Goal: Find specific page/section: Find specific page/section

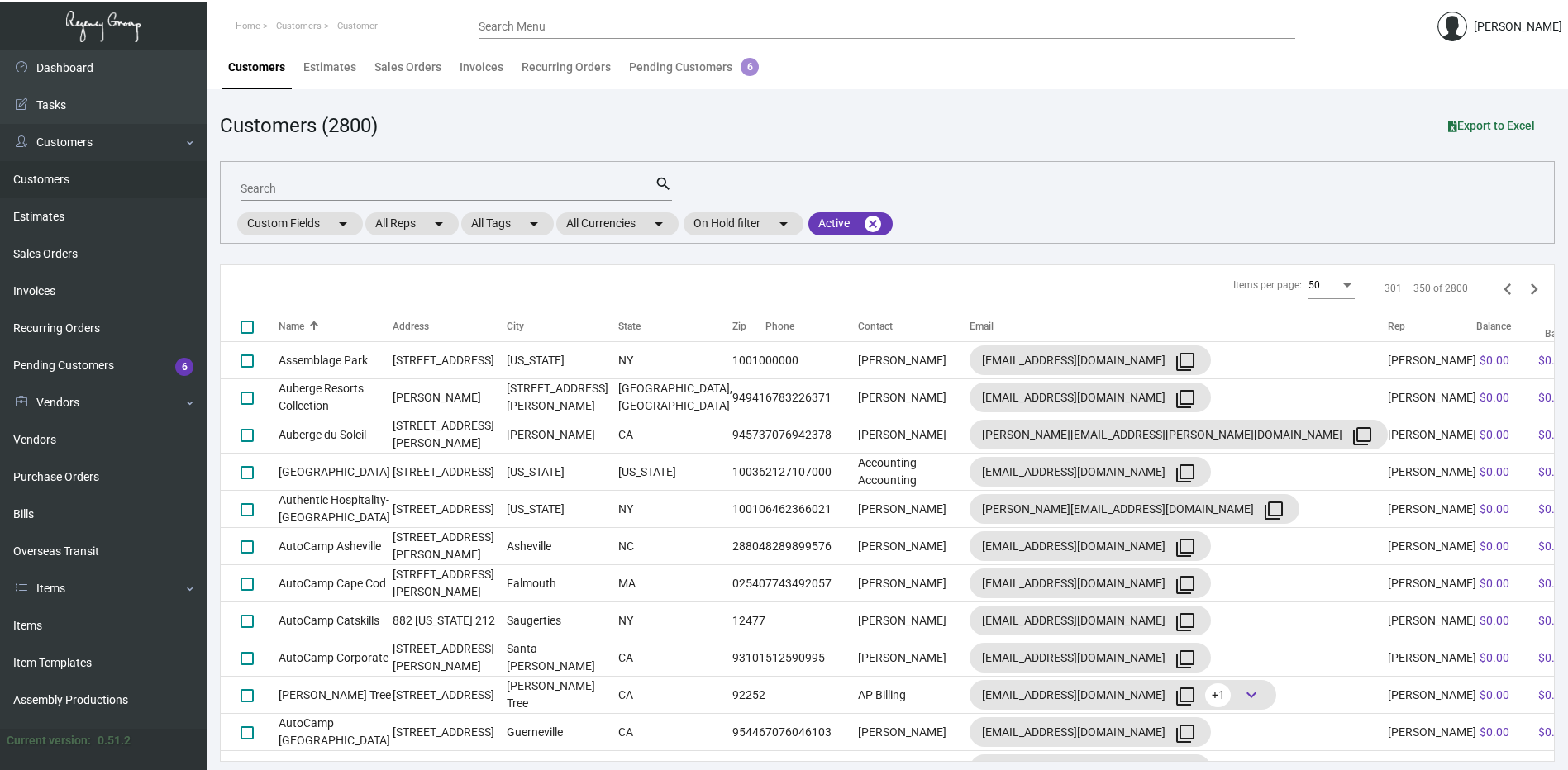
scroll to position [165, 0]
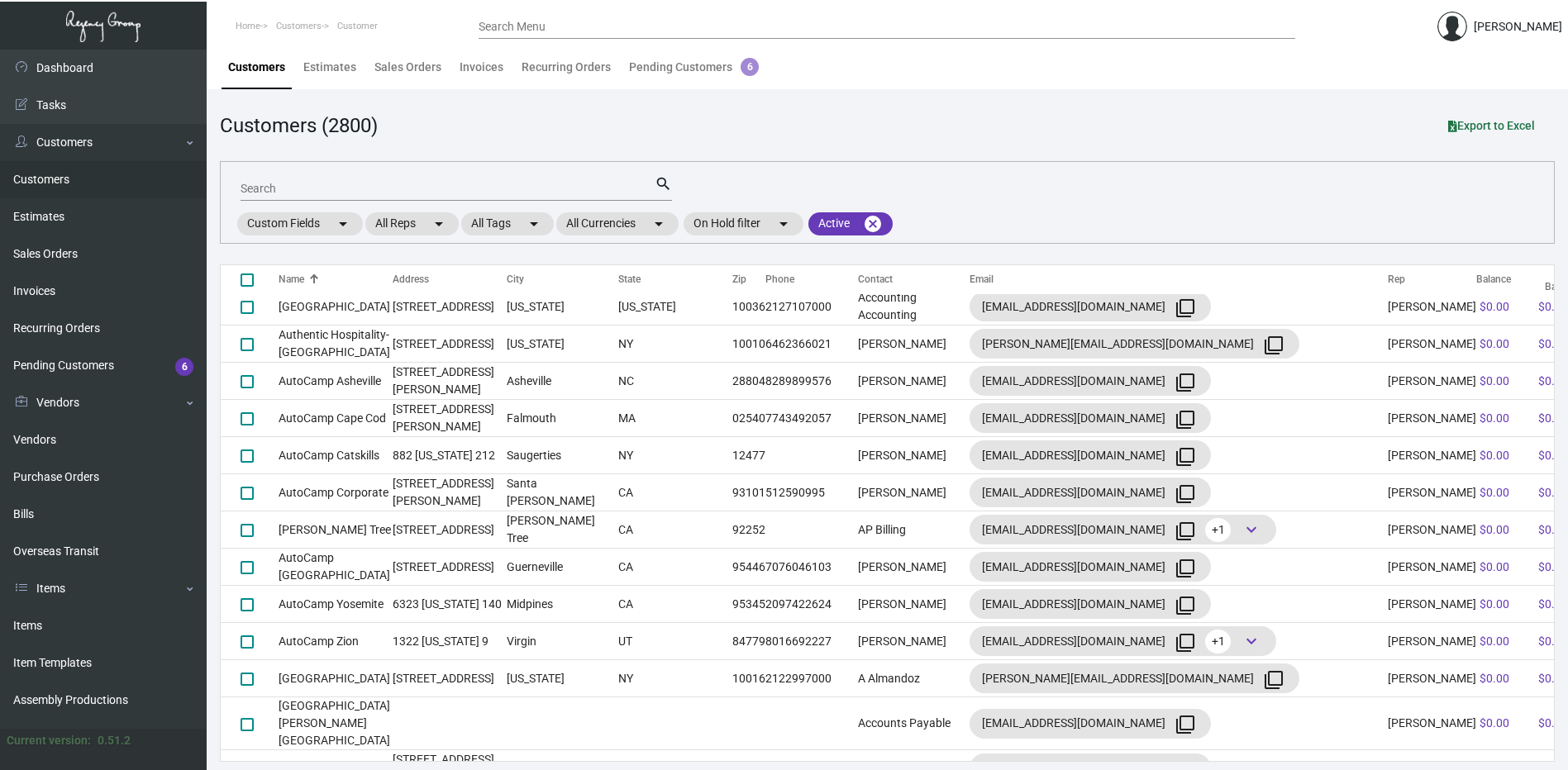
click at [274, 192] on input "Search" at bounding box center [447, 189] width 414 height 13
paste input "Adelphi Portrush"
type input "Adelphi Portrush"
checkbox input "true"
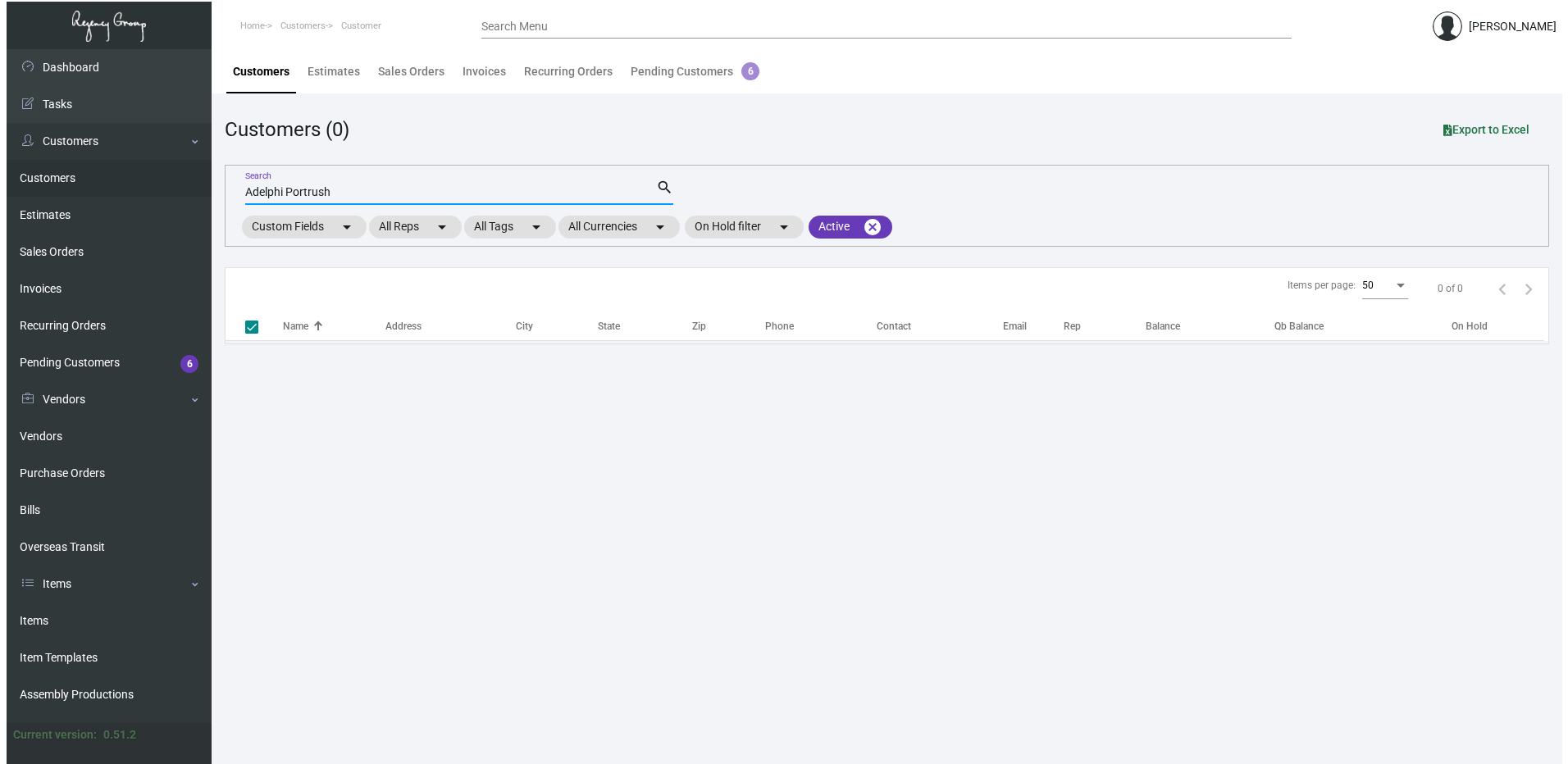
scroll to position [3, 0]
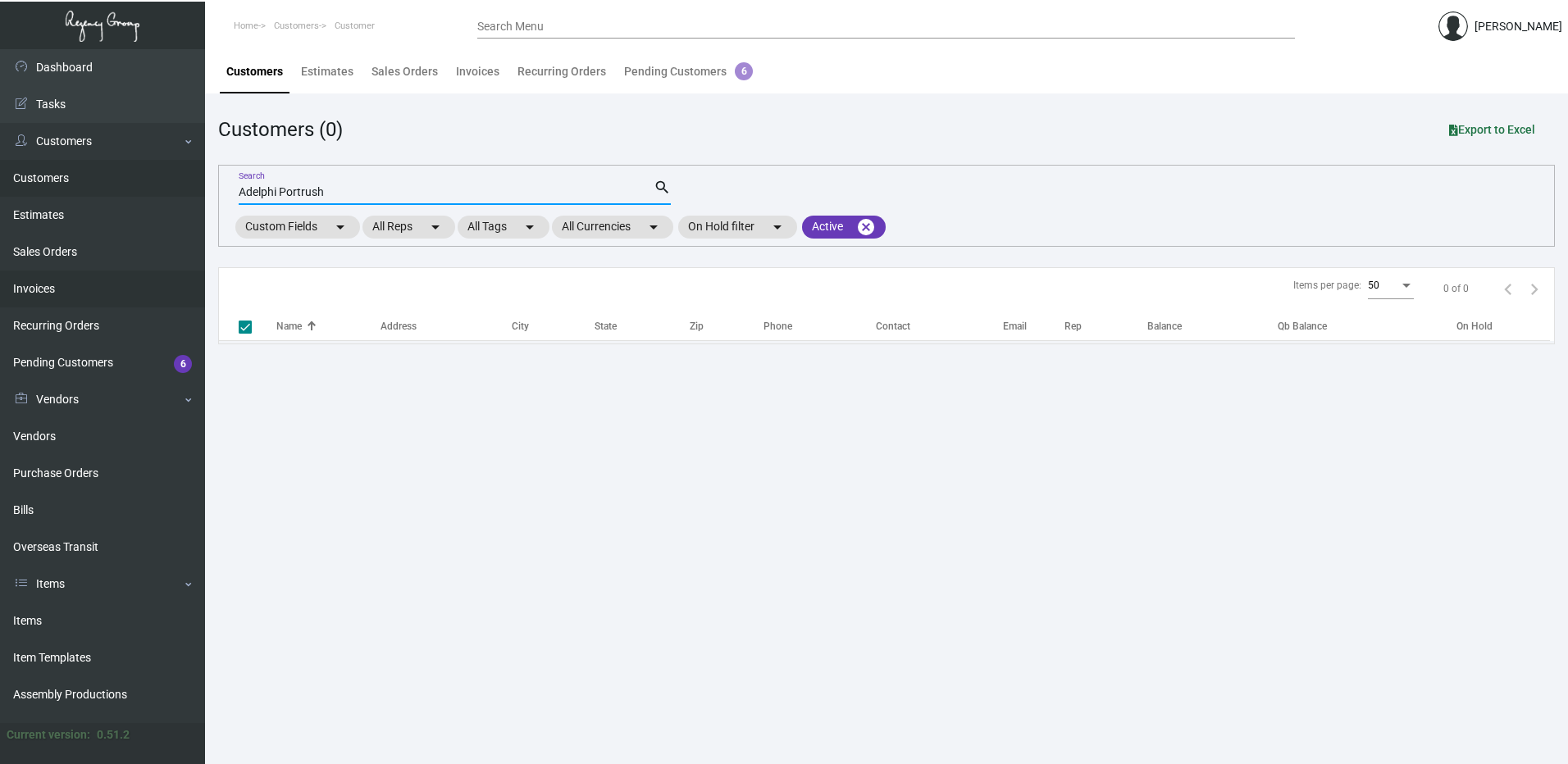
click at [78, 297] on link "Invoices" at bounding box center [103, 289] width 205 height 37
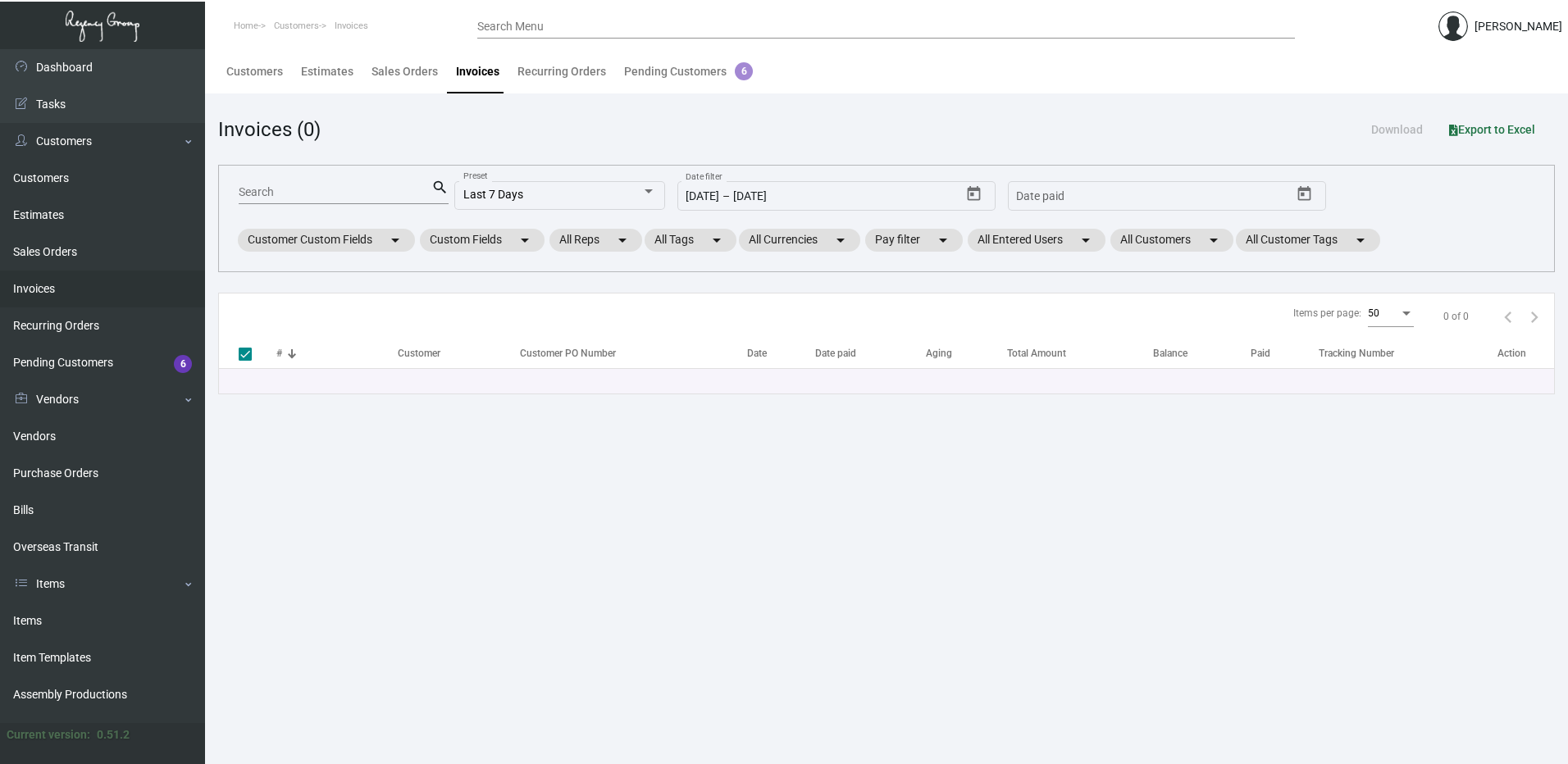
click at [353, 195] on input "Search" at bounding box center [335, 193] width 193 height 13
paste input "Adelphi Portrush"
type input "Adelphi Portrush"
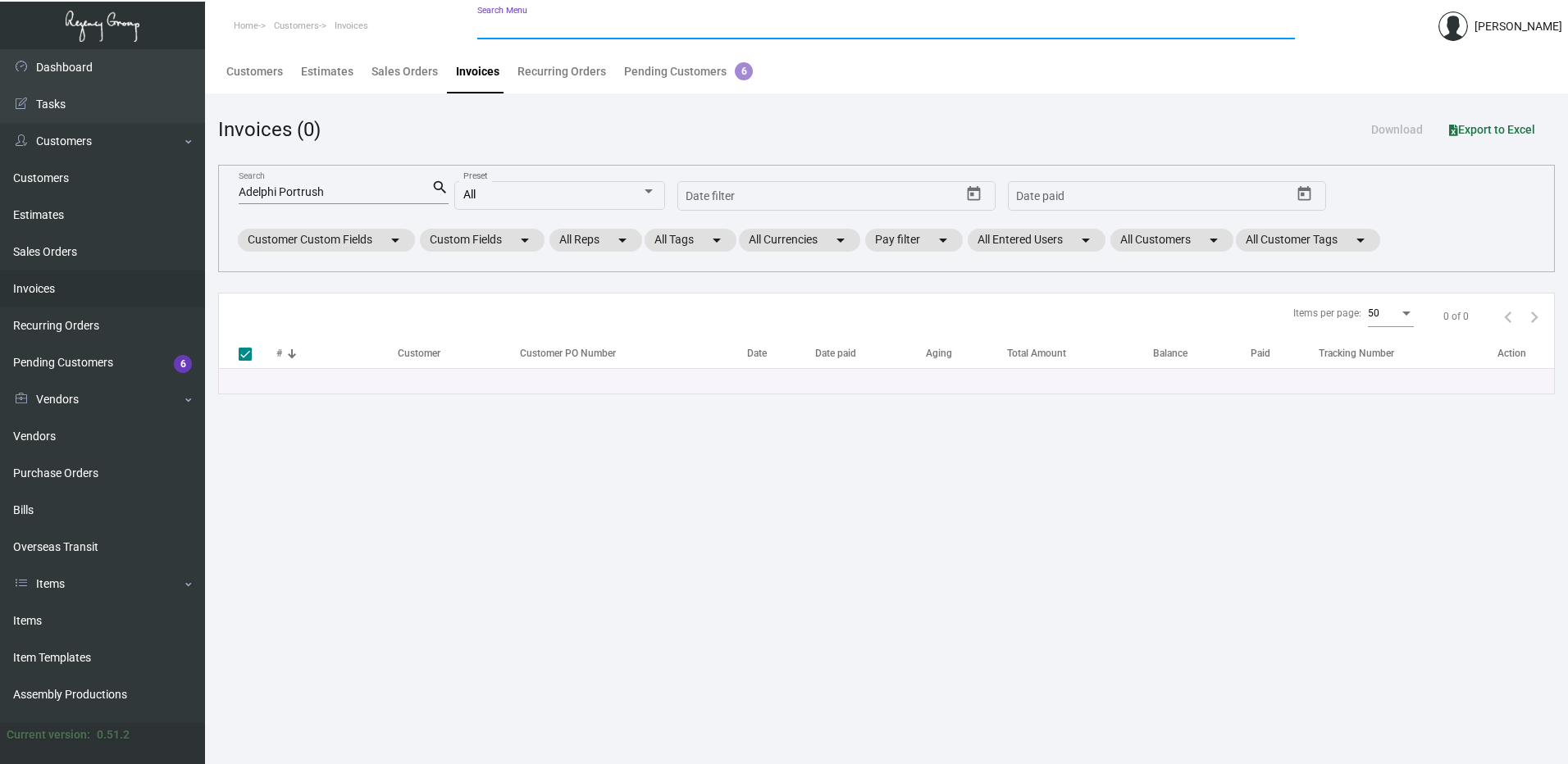
click at [585, 26] on input "Search Menu" at bounding box center [886, 27] width 818 height 13
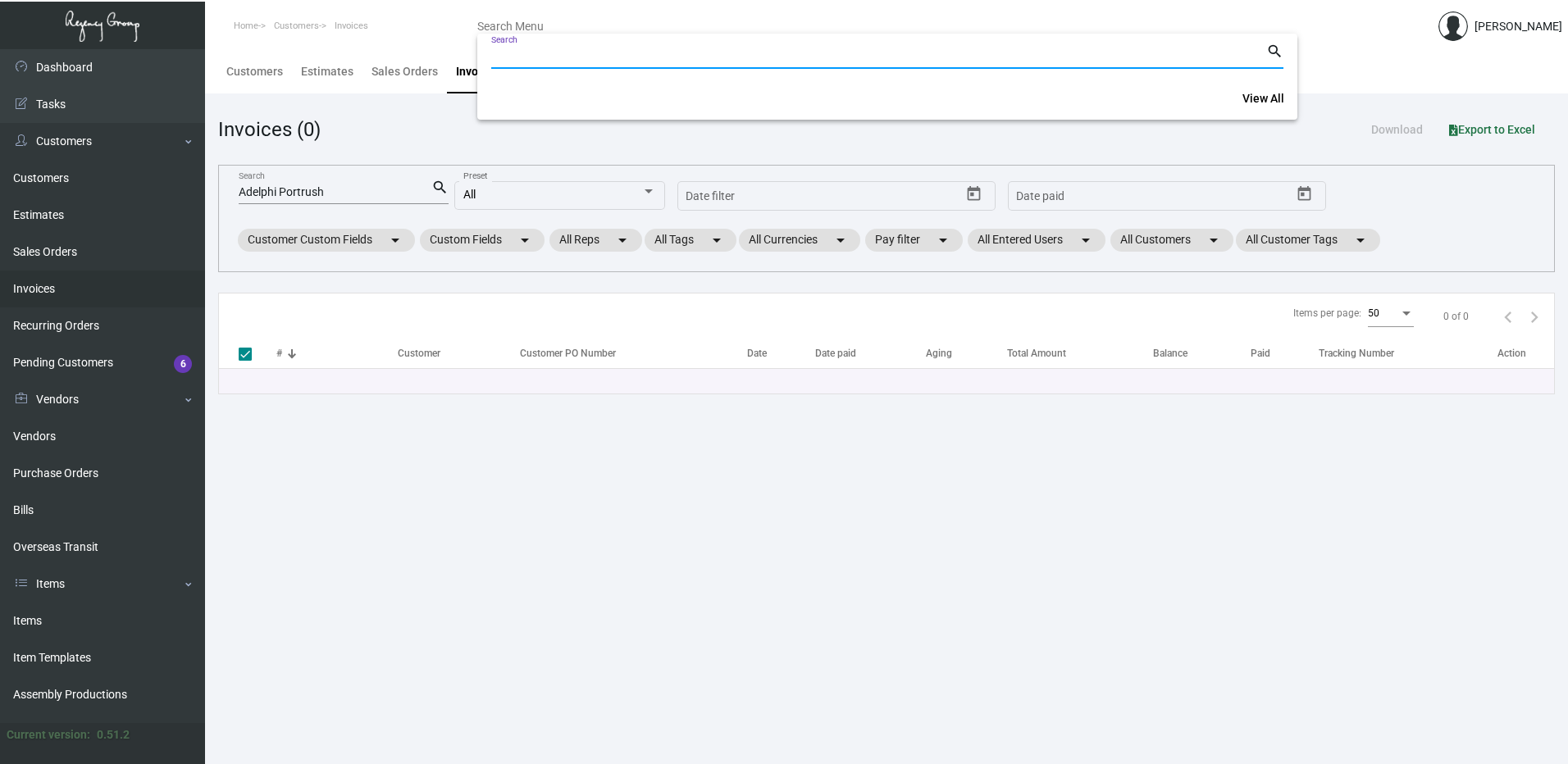
click at [275, 74] on div at bounding box center [784, 382] width 1568 height 764
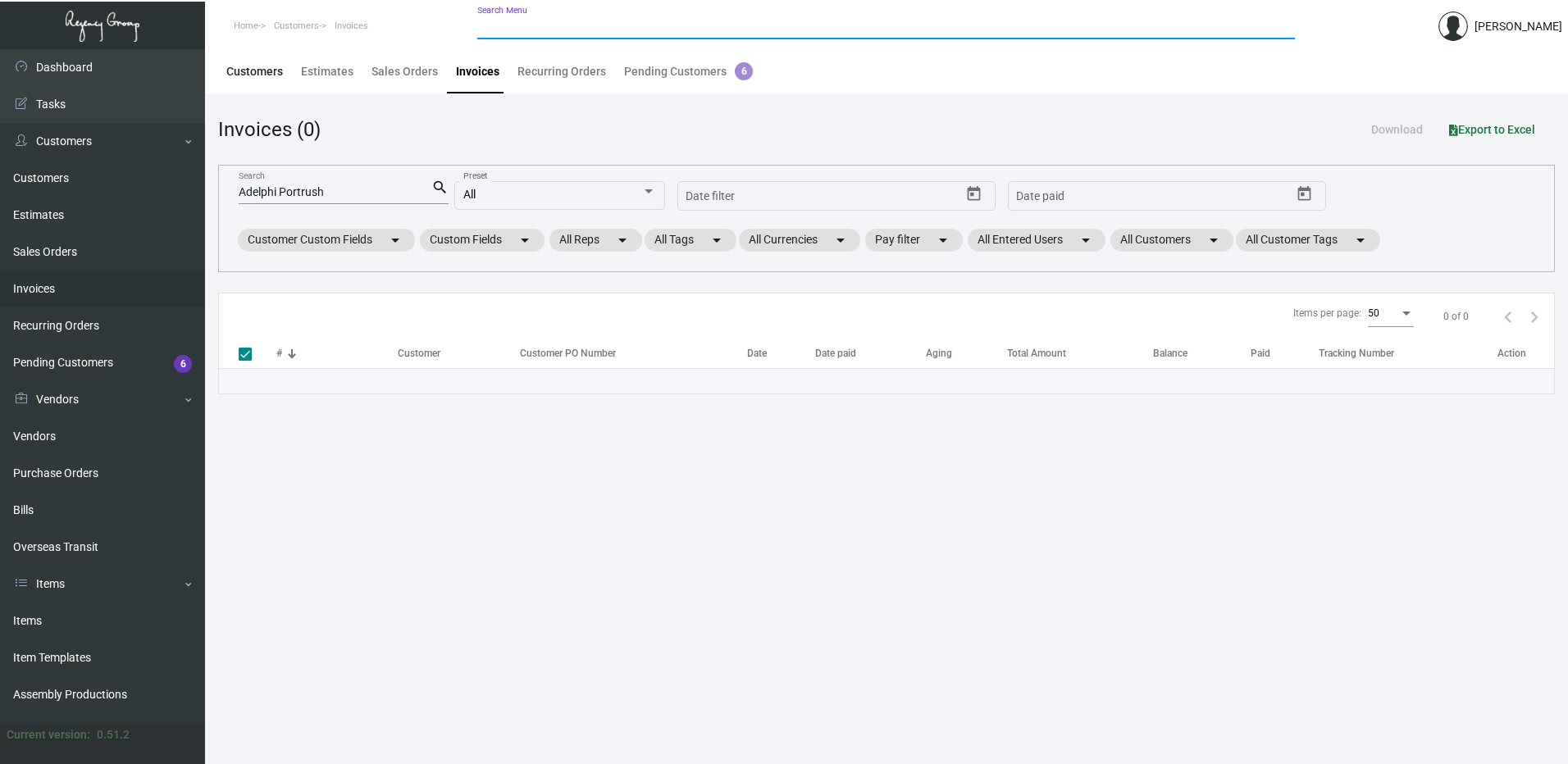
click at [277, 73] on div "Customers" at bounding box center [254, 72] width 57 height 17
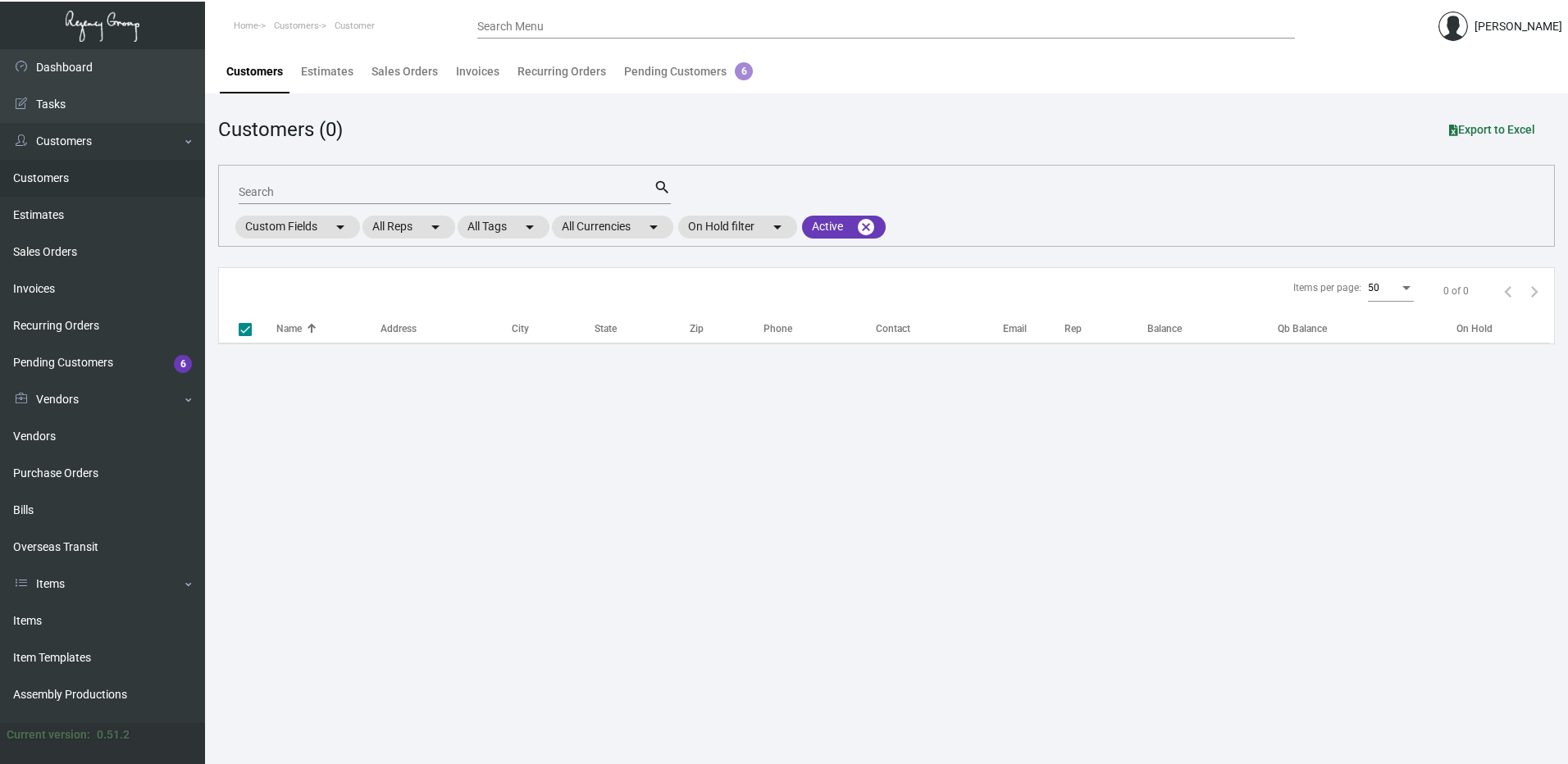
checkbox input "false"
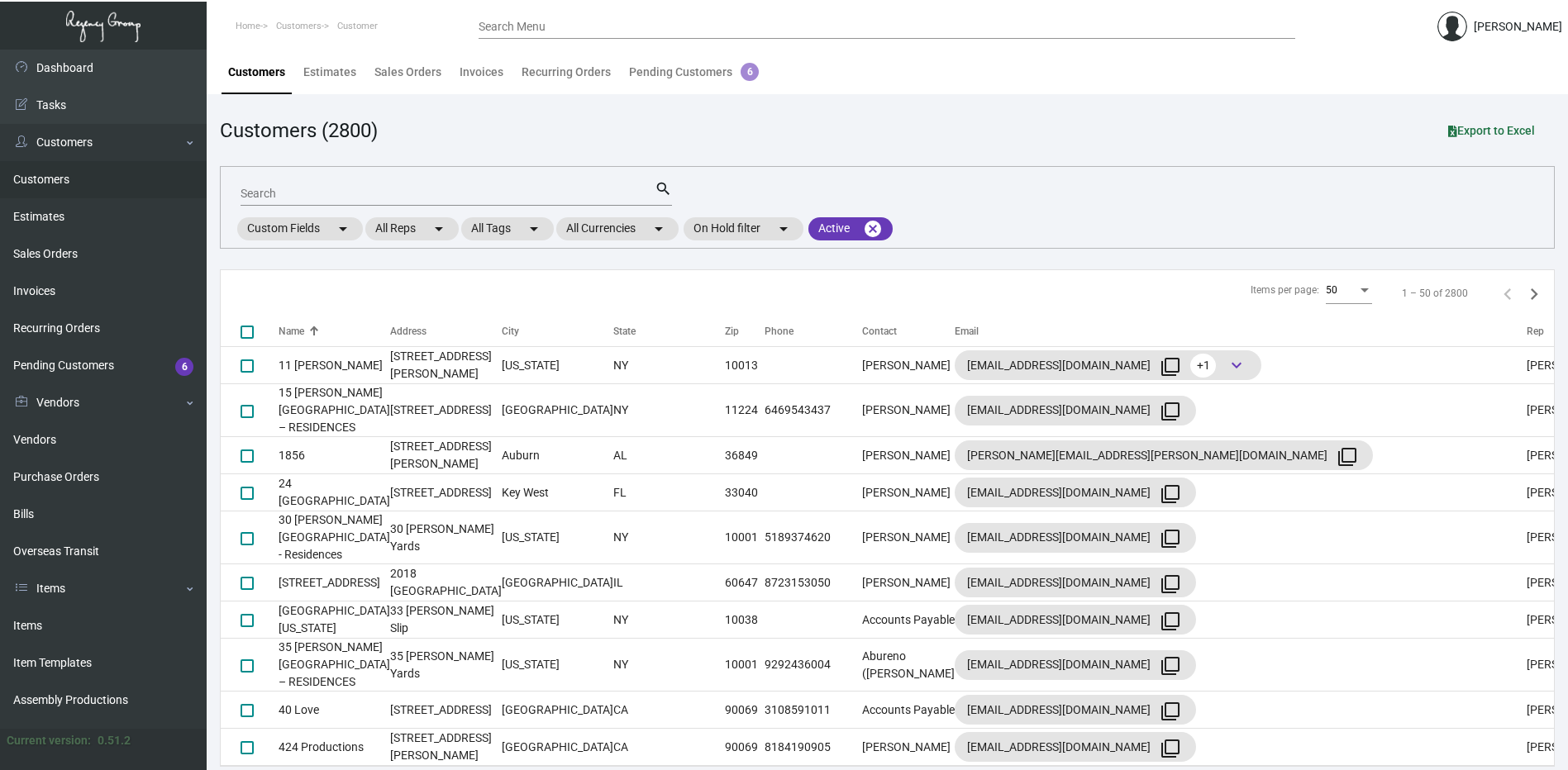
click at [534, 17] on div "Search Menu" at bounding box center [886, 25] width 816 height 25
click at [540, 17] on div "Search Menu" at bounding box center [886, 25] width 816 height 25
drag, startPoint x: 534, startPoint y: 25, endPoint x: 503, endPoint y: 25, distance: 31.0
click at [503, 25] on input "Search Menu" at bounding box center [886, 27] width 816 height 13
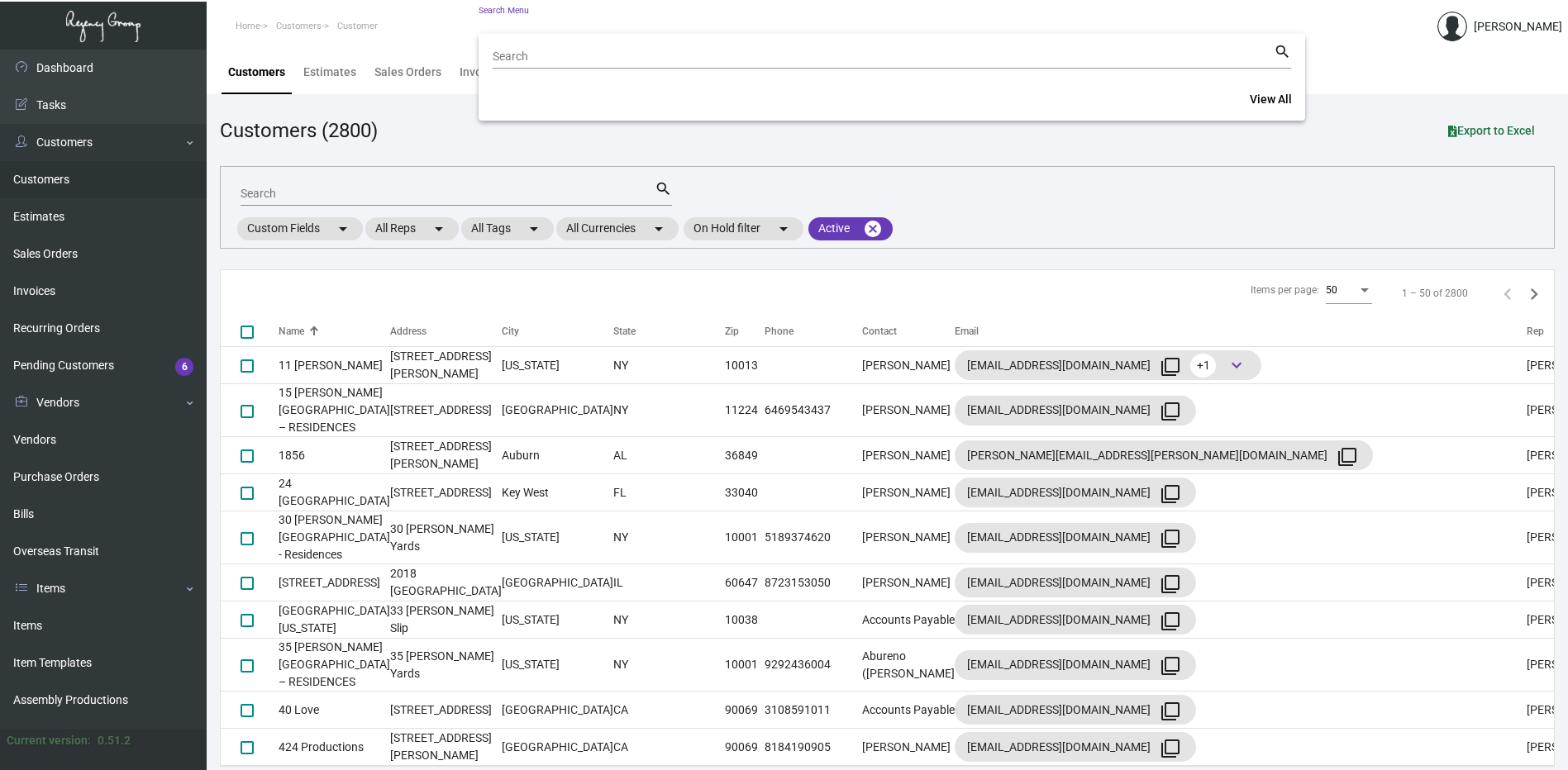
paste input "Adelphi Portrush"
type input "Adelphi Portrush"
click at [1282, 47] on mat-icon "search" at bounding box center [1282, 52] width 17 height 20
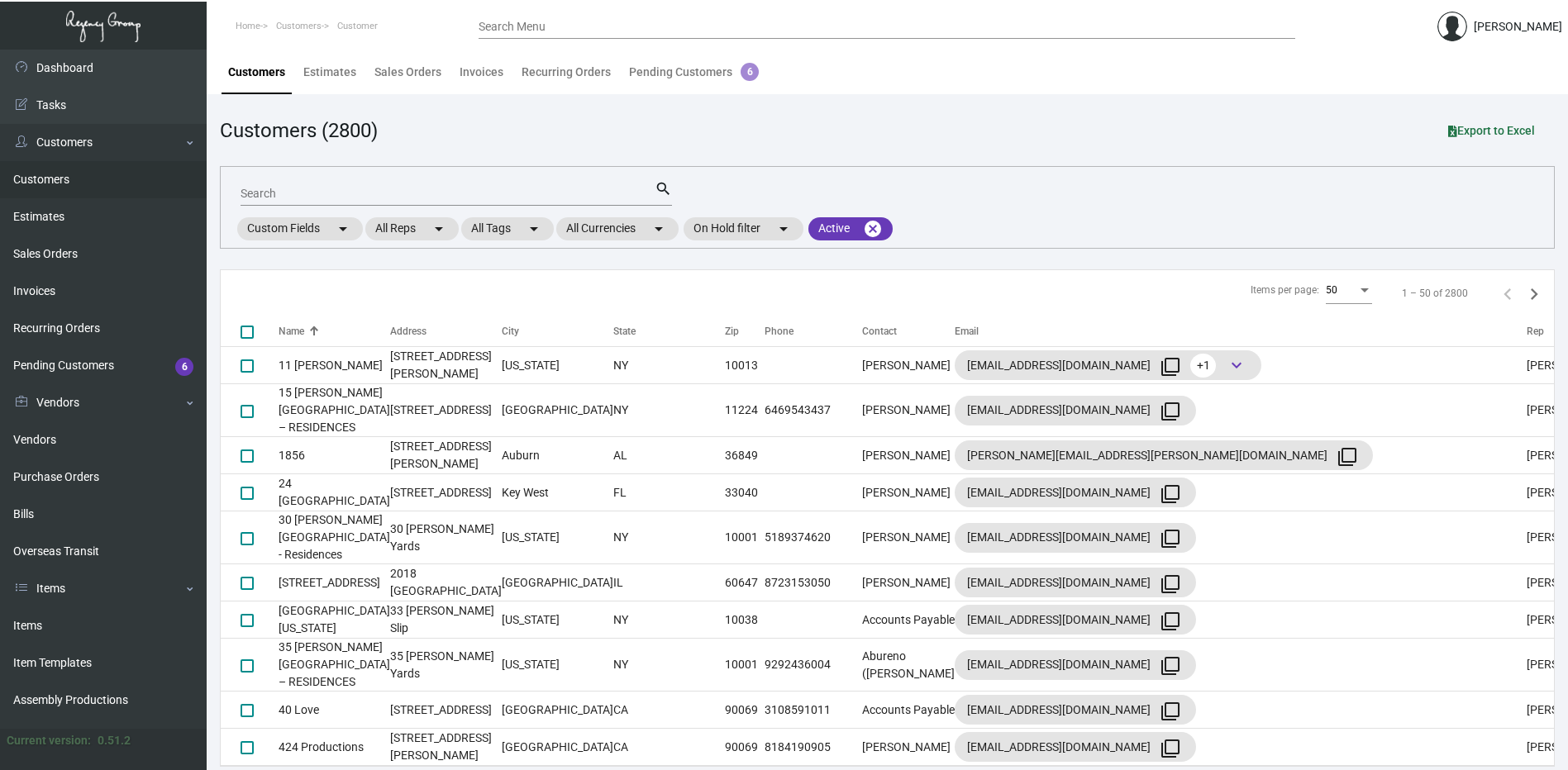
drag, startPoint x: 565, startPoint y: 28, endPoint x: 481, endPoint y: 46, distance: 85.9
click at [483, 46] on div "Search Menu" at bounding box center [886, 33] width 816 height 40
drag, startPoint x: 572, startPoint y: 15, endPoint x: 561, endPoint y: 22, distance: 13.0
click at [562, 21] on div "Search Menu" at bounding box center [886, 25] width 816 height 25
click at [513, 27] on input "Search Menu" at bounding box center [886, 27] width 816 height 13
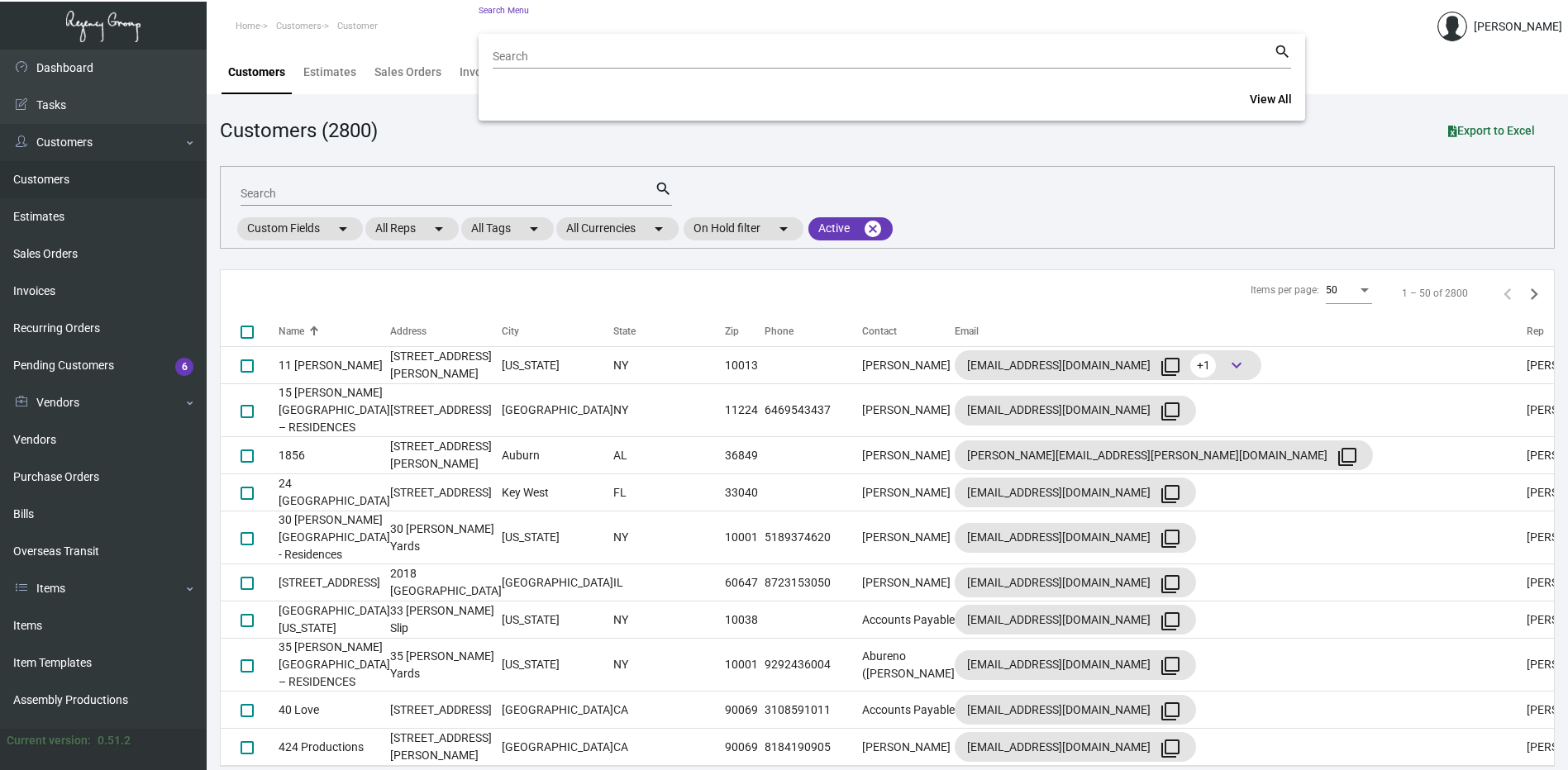
paste input "Adelphi Portrush"
type input "Adelphi Portrush"
click at [342, 76] on div at bounding box center [784, 385] width 1568 height 770
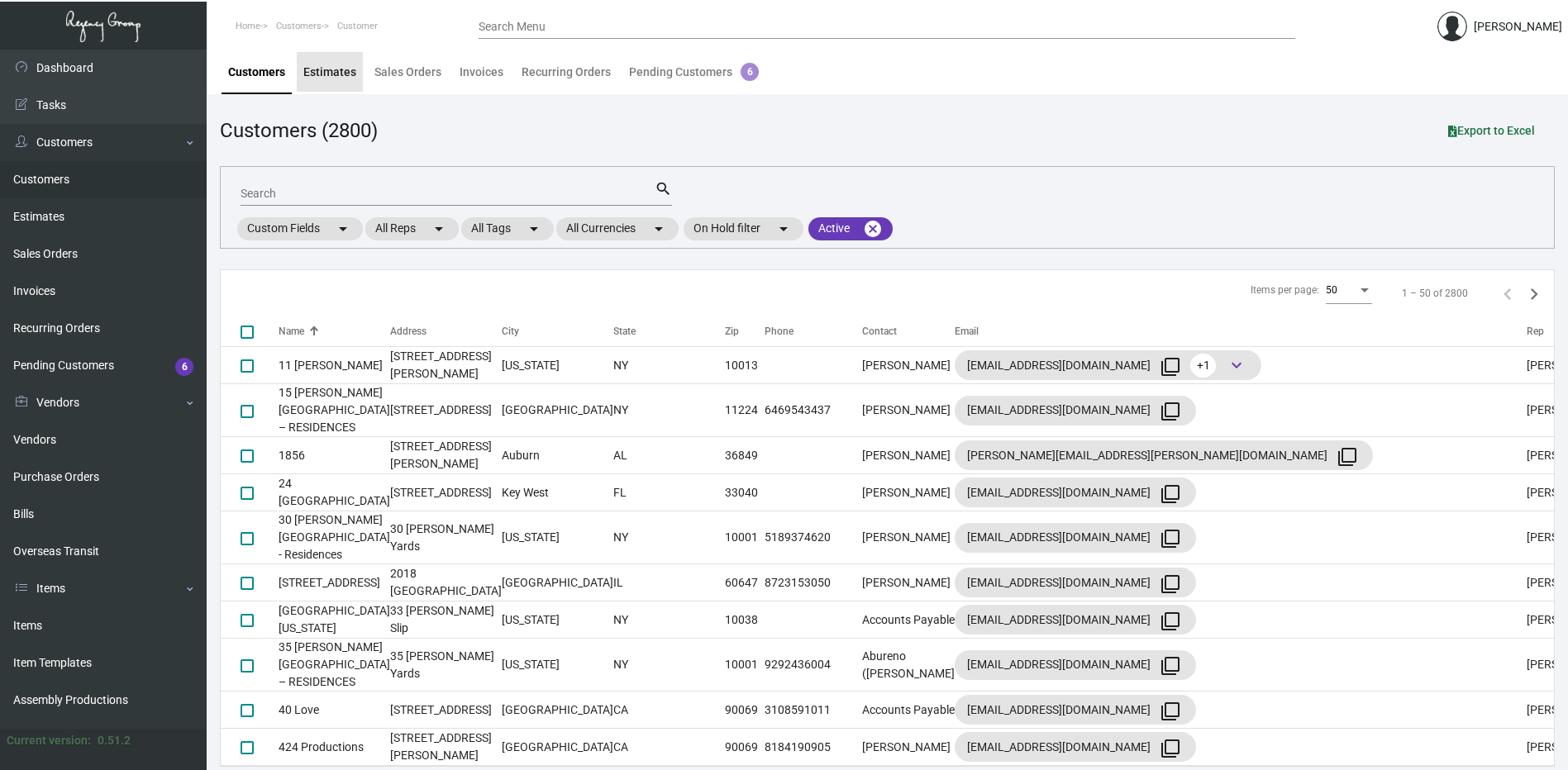
click at [348, 79] on div "Estimates" at bounding box center [330, 72] width 53 height 17
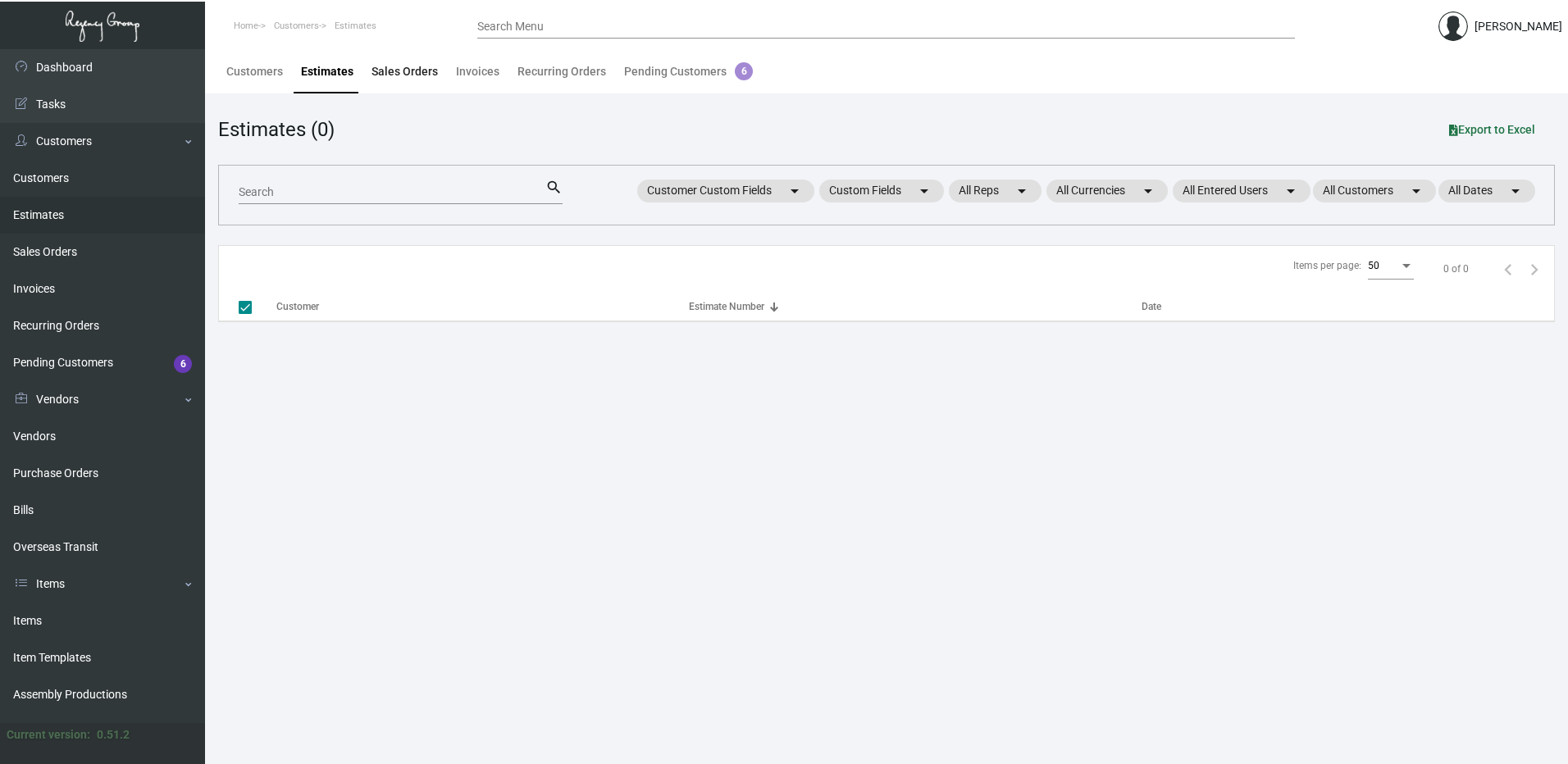
click at [392, 69] on div "Sales Orders" at bounding box center [405, 72] width 66 height 17
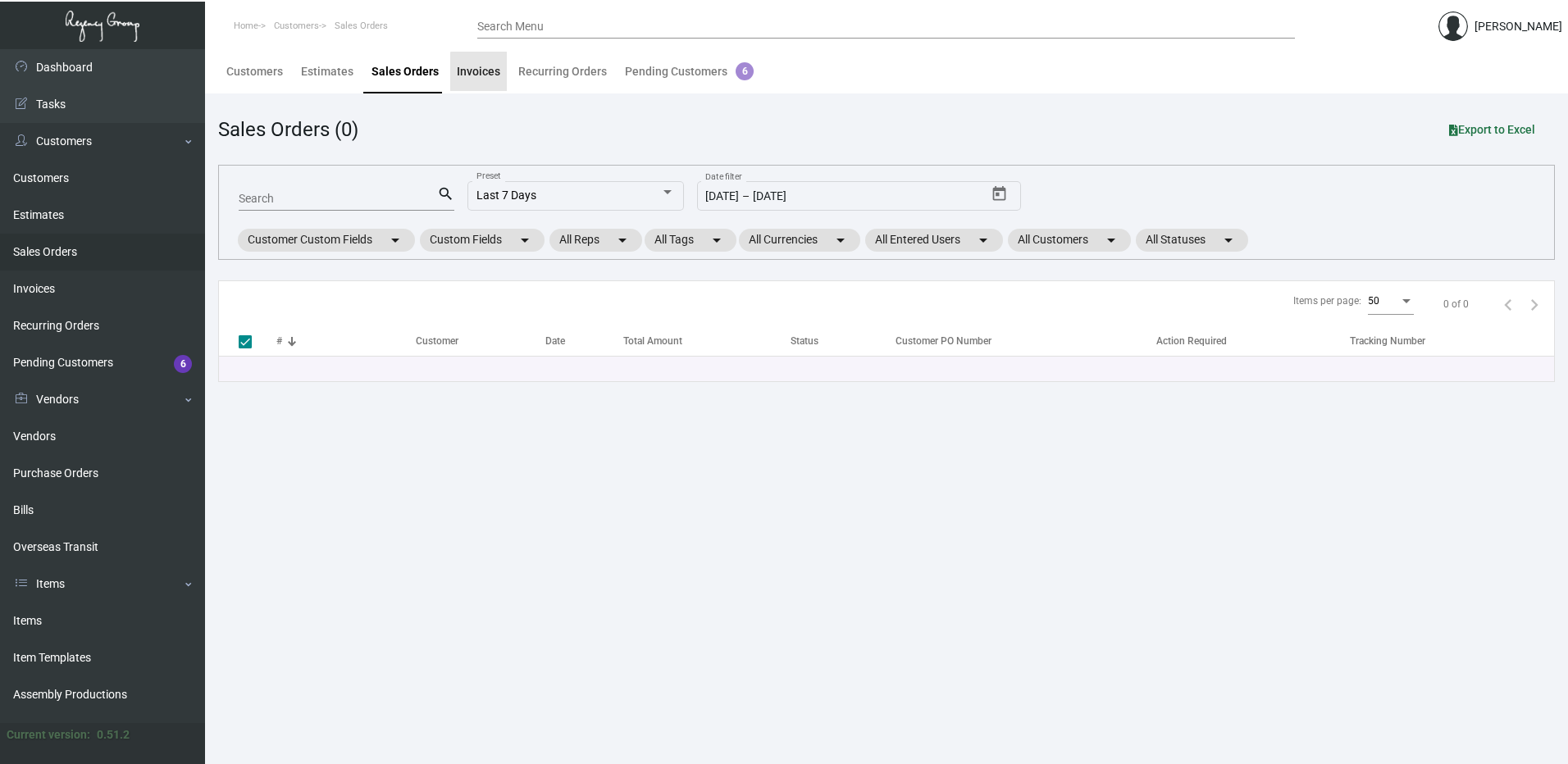
click at [492, 72] on div "Invoices" at bounding box center [478, 72] width 44 height 17
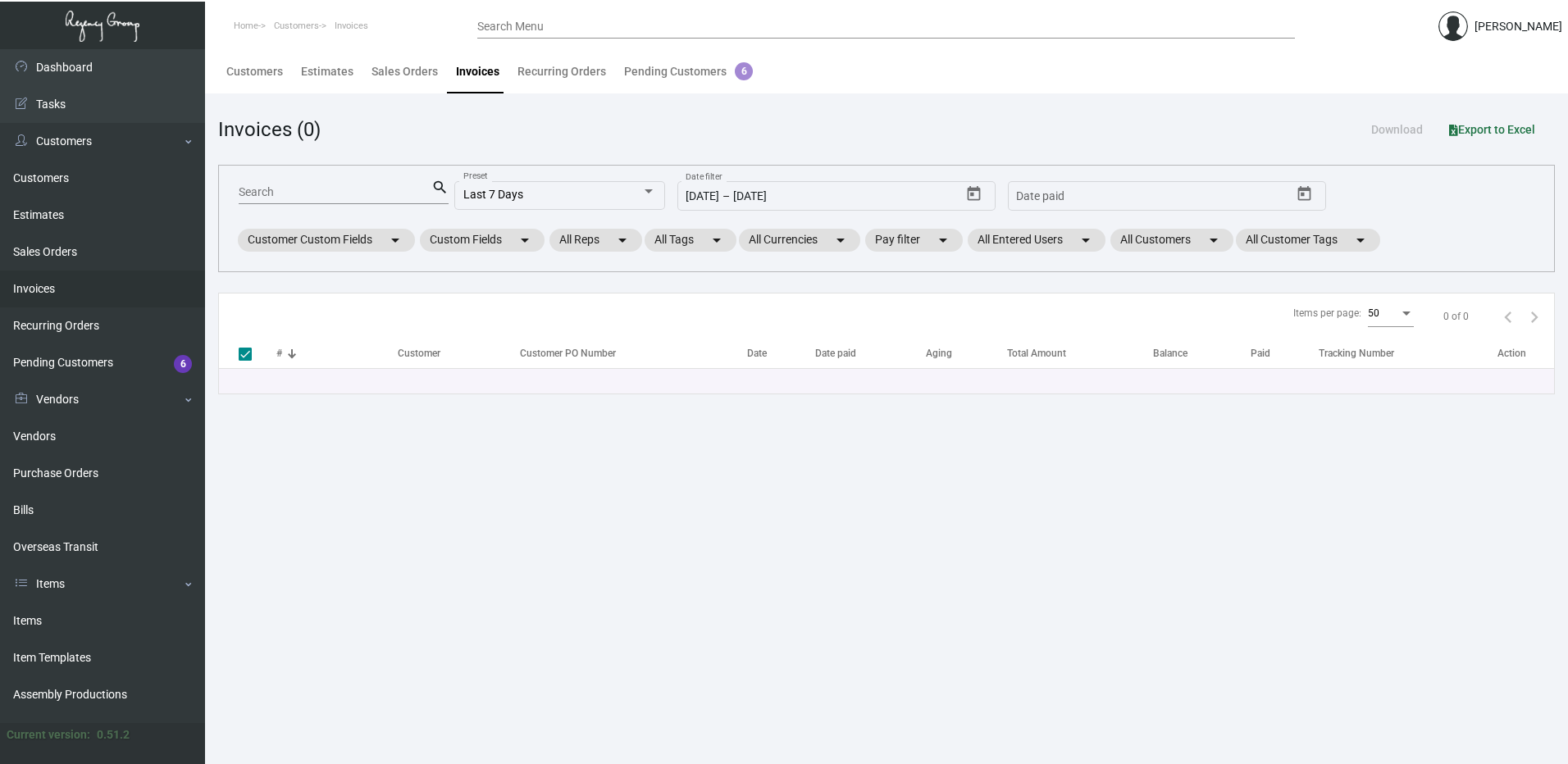
click at [547, 10] on header "Home Customers Invoices Search Menu [PERSON_NAME]" at bounding box center [784, 24] width 1568 height 49
click at [548, 22] on input "Search Menu" at bounding box center [886, 27] width 818 height 13
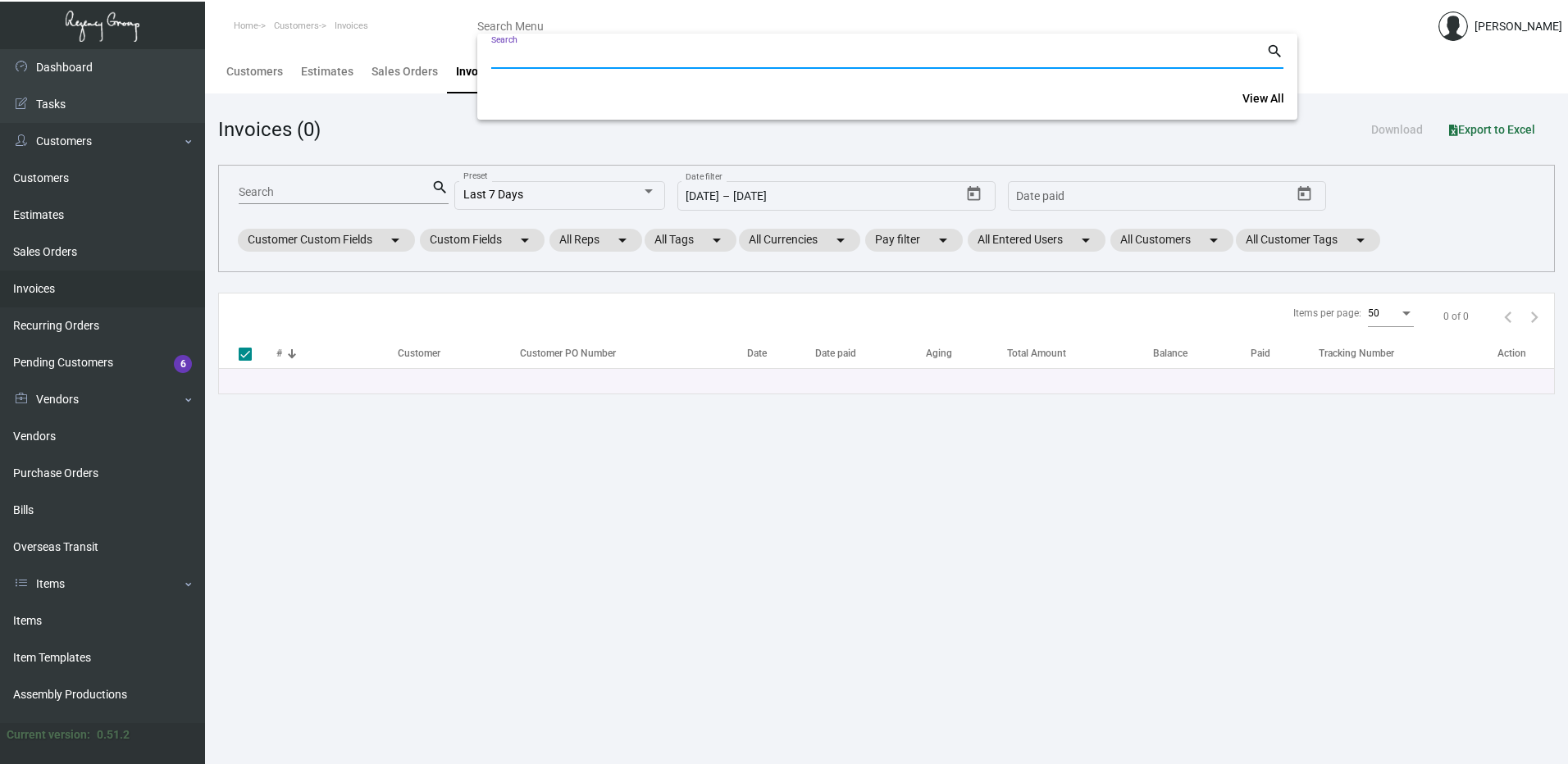
paste input "Adelphi Portrush"
type input "Adelphi Portrush"
click at [433, 106] on div at bounding box center [784, 382] width 1568 height 764
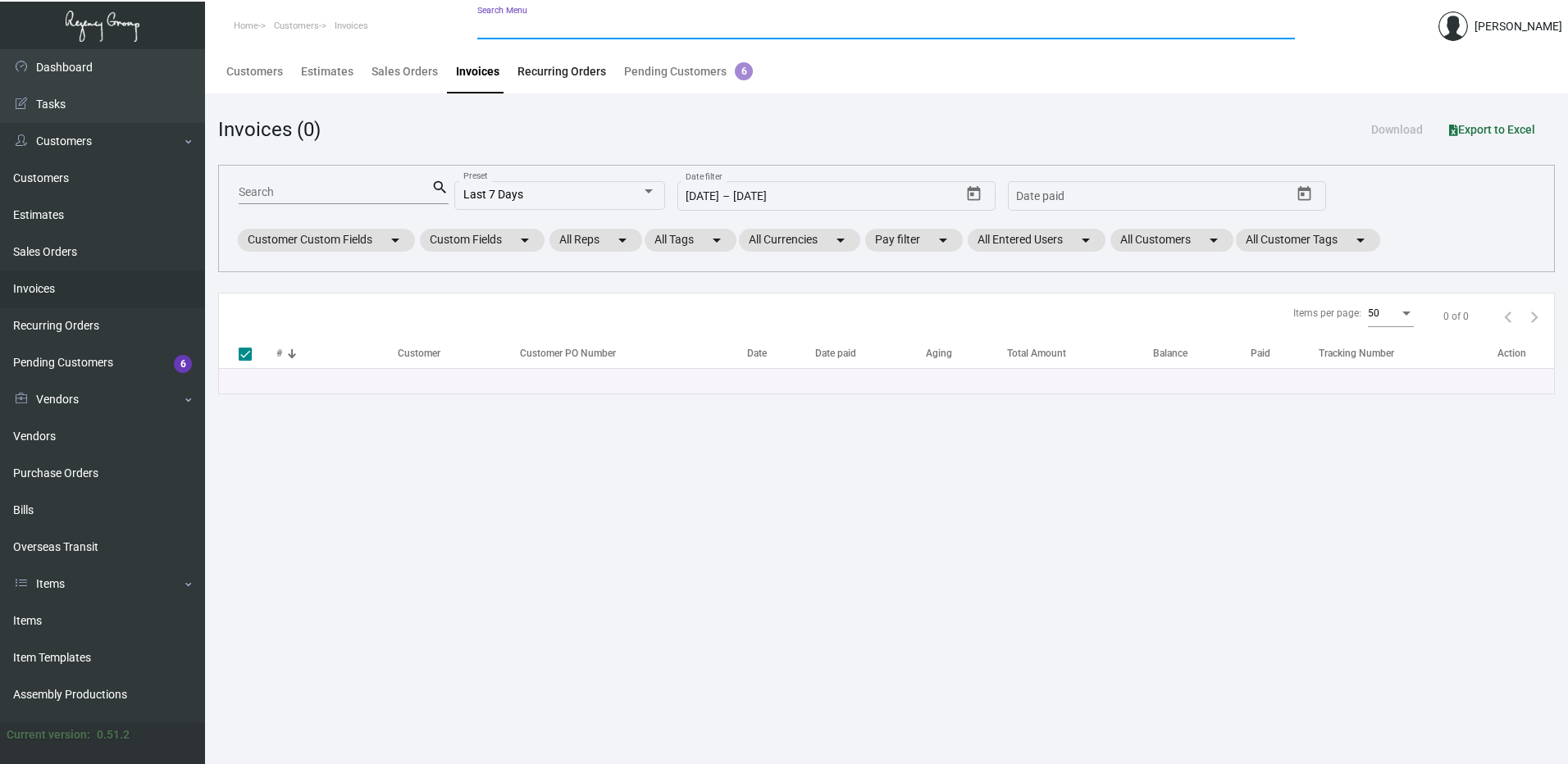
click at [539, 77] on div "Recurring Orders" at bounding box center [561, 72] width 89 height 17
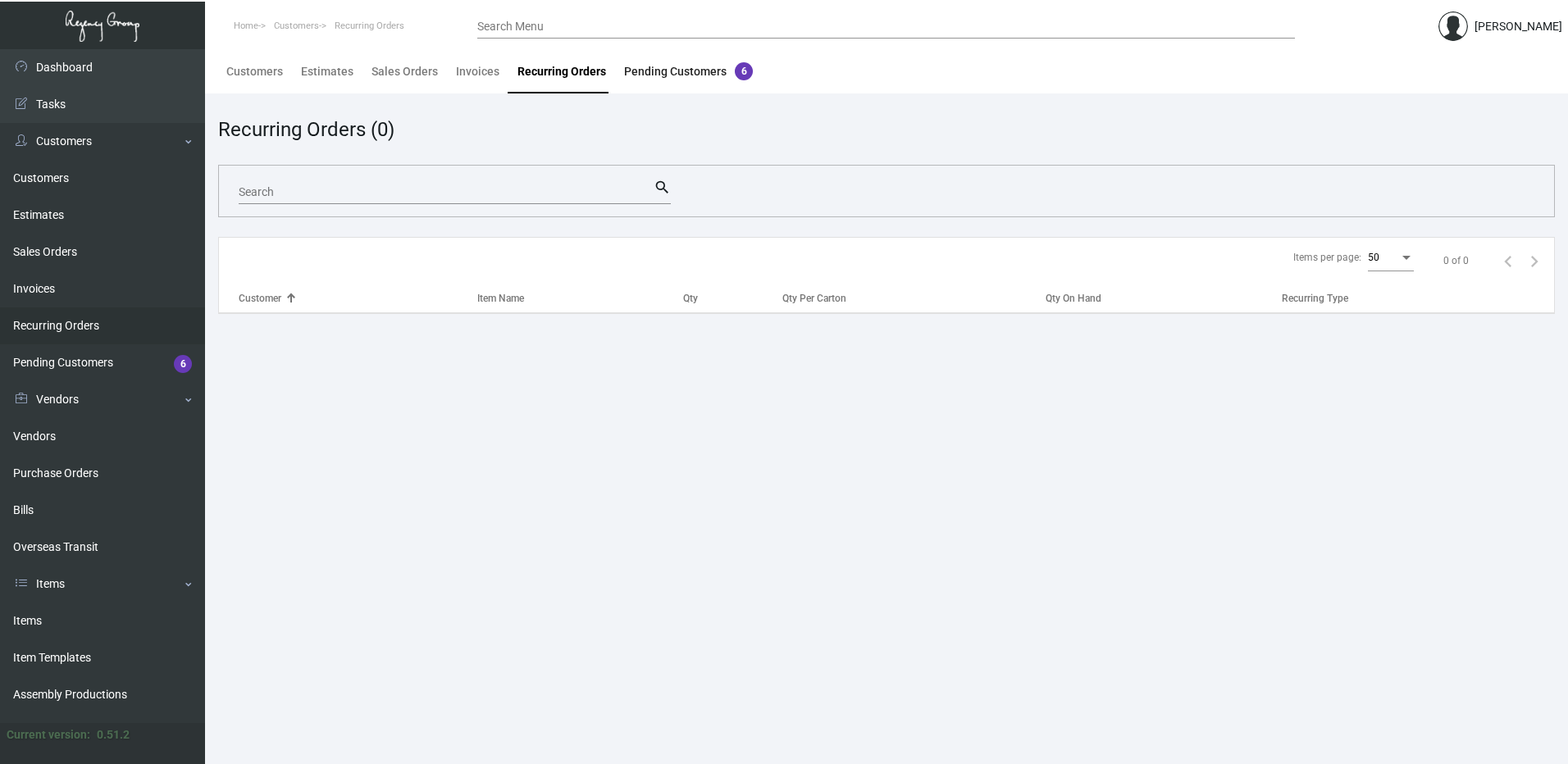
click at [671, 78] on div "Pending Customers 6" at bounding box center [689, 72] width 129 height 17
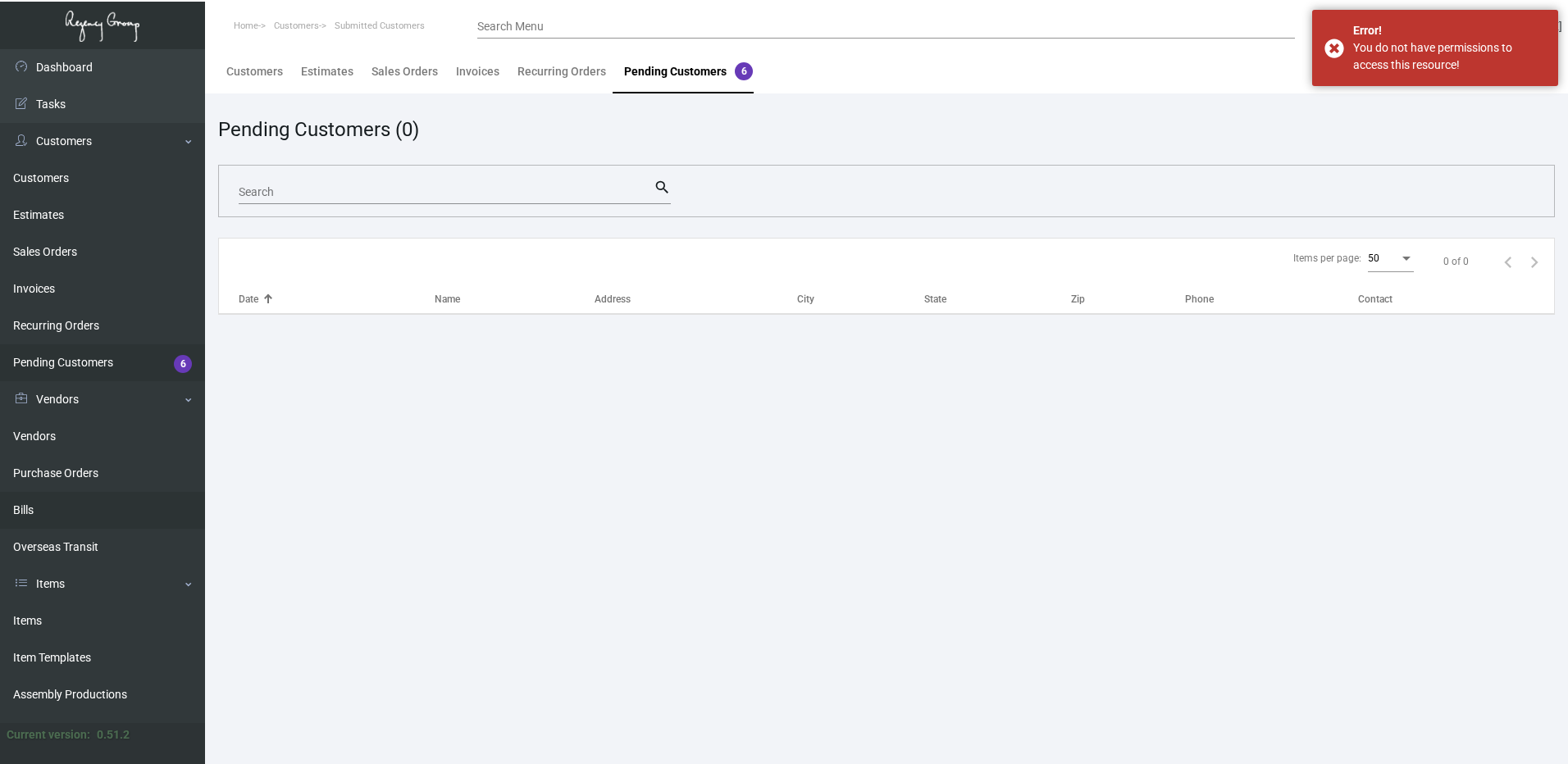
click at [96, 518] on link "Bills" at bounding box center [103, 511] width 205 height 37
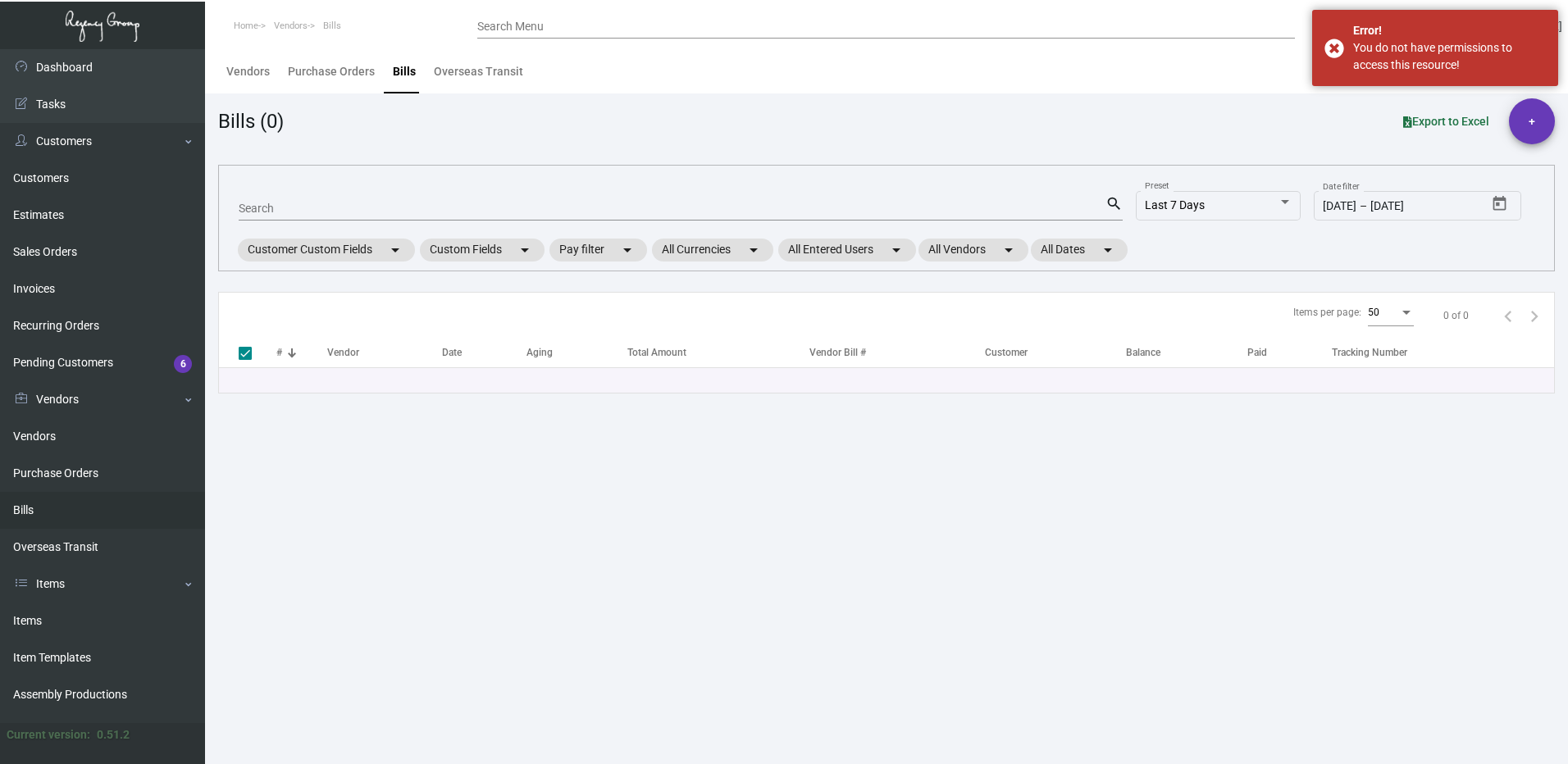
checkbox input "false"
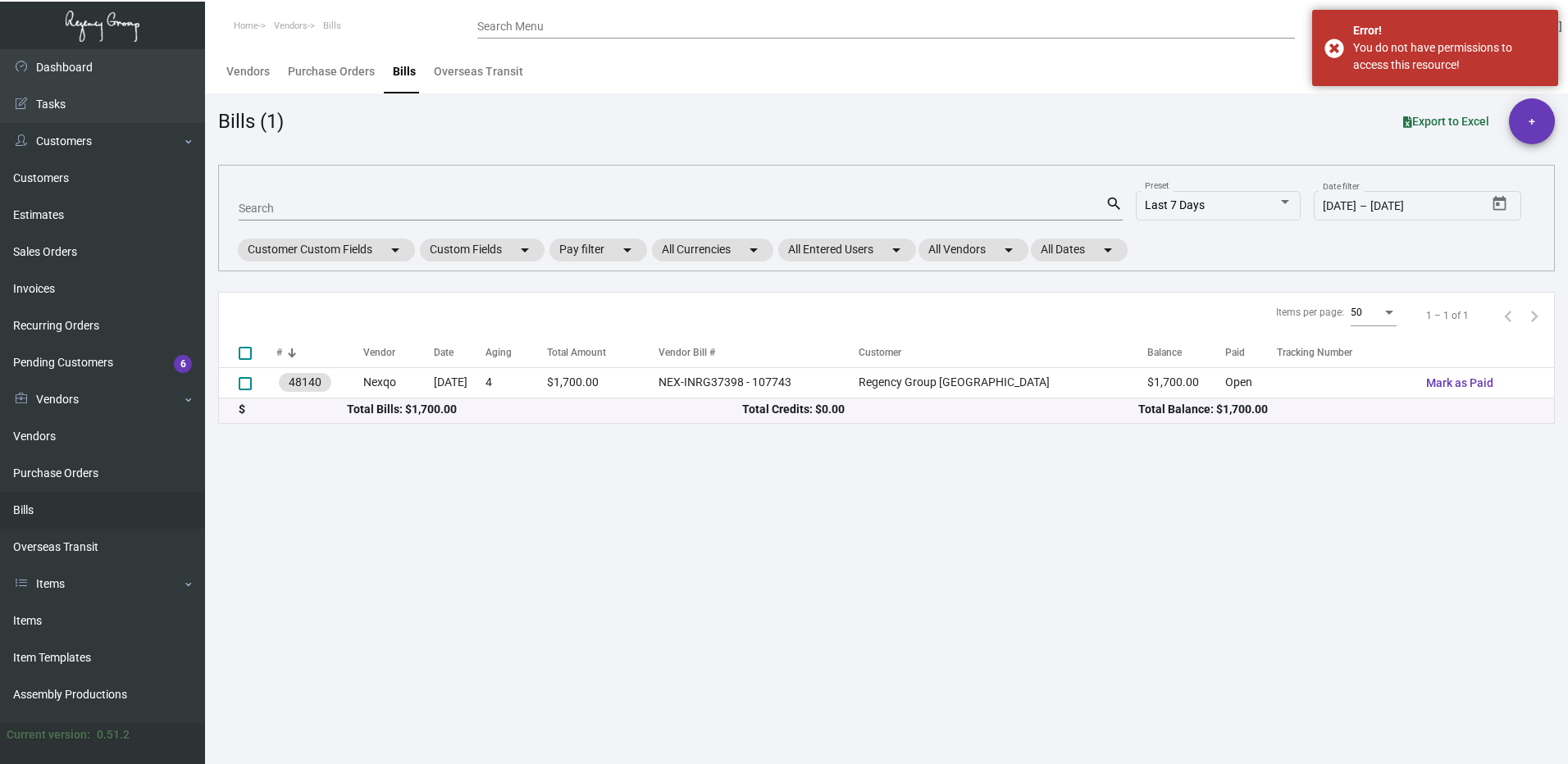
click at [338, 207] on input "Search" at bounding box center [672, 209] width 867 height 13
paste input "Adelphi Portrush"
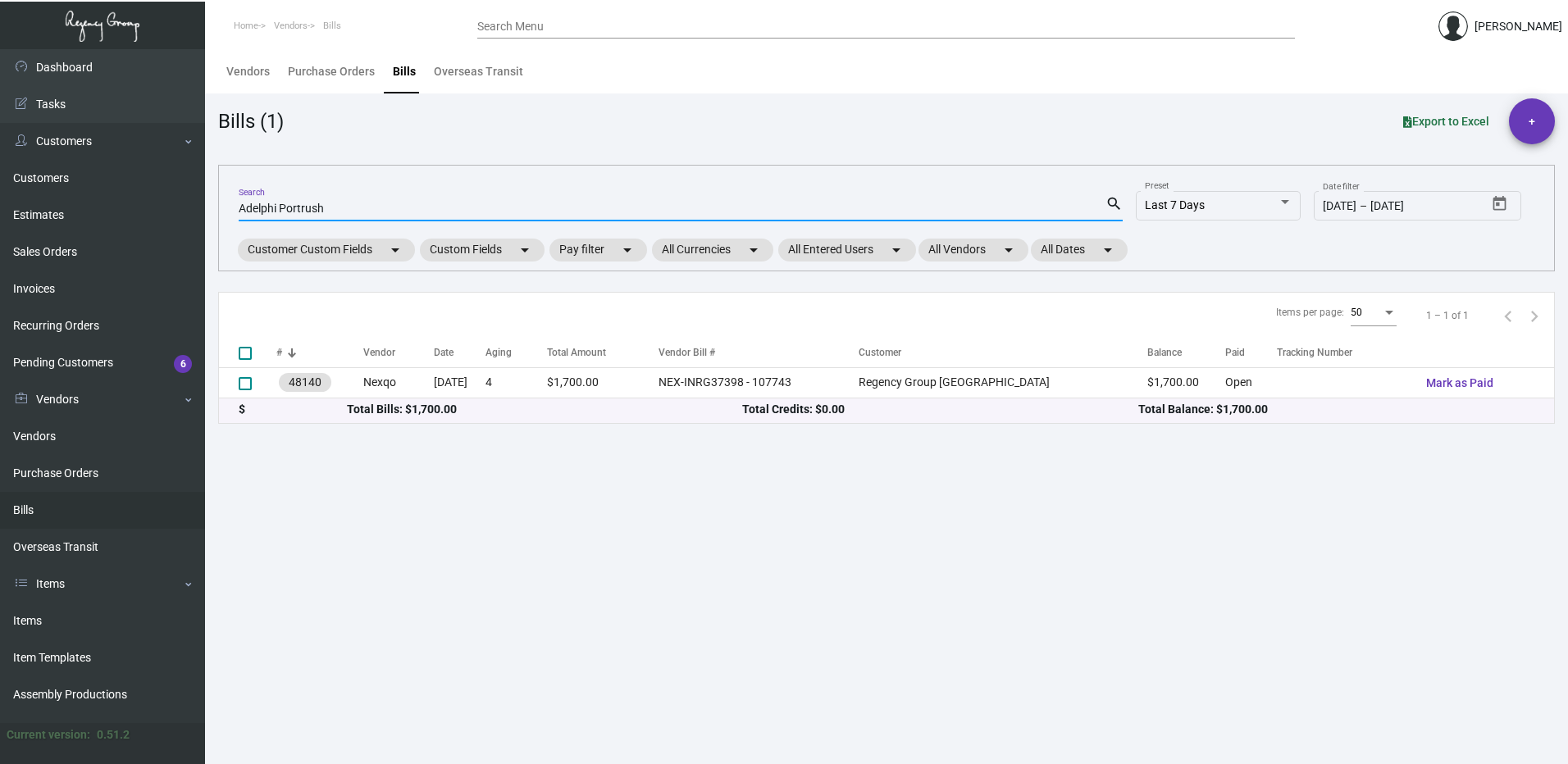
type input "Adelphi Portrush"
checkbox input "true"
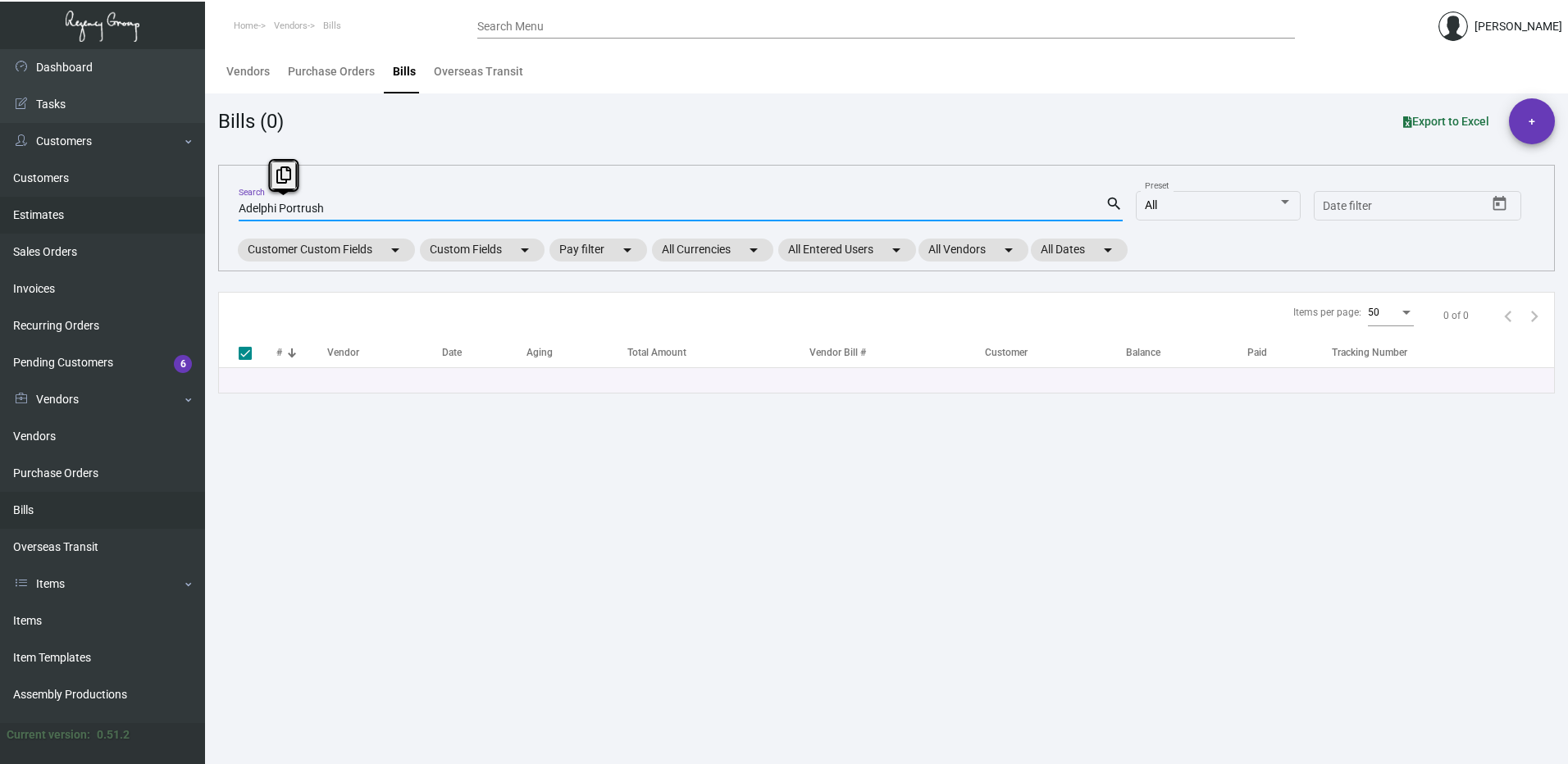
drag, startPoint x: 381, startPoint y: 203, endPoint x: 168, endPoint y: 209, distance: 213.1
click at [170, 208] on div "Dashboard Dashboard Tasks Customers Customers Estimates Sales Orders Invoices R…" at bounding box center [784, 406] width 1568 height 715
checkbox input "false"
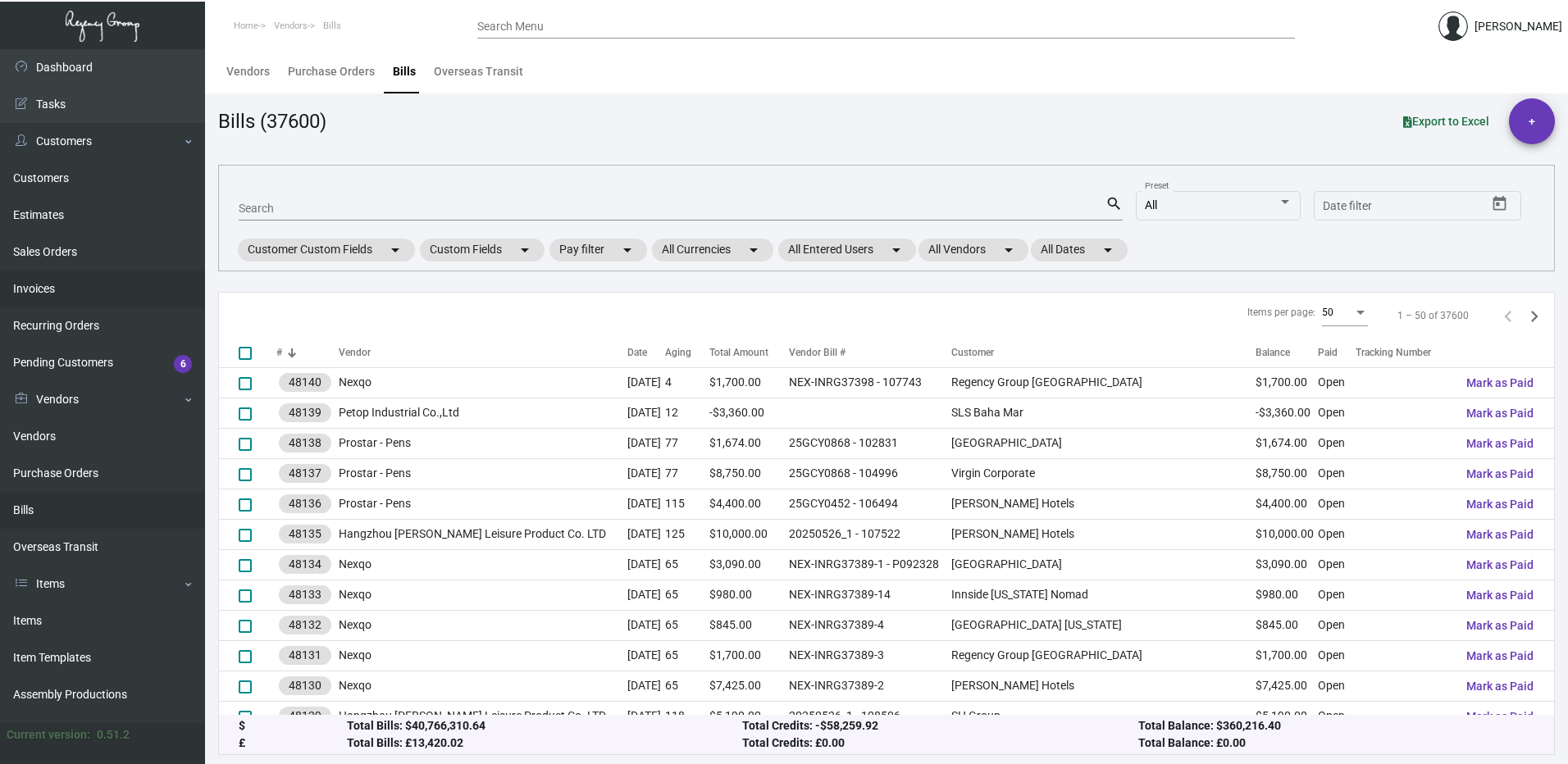
click at [73, 281] on link "Invoices" at bounding box center [103, 289] width 205 height 37
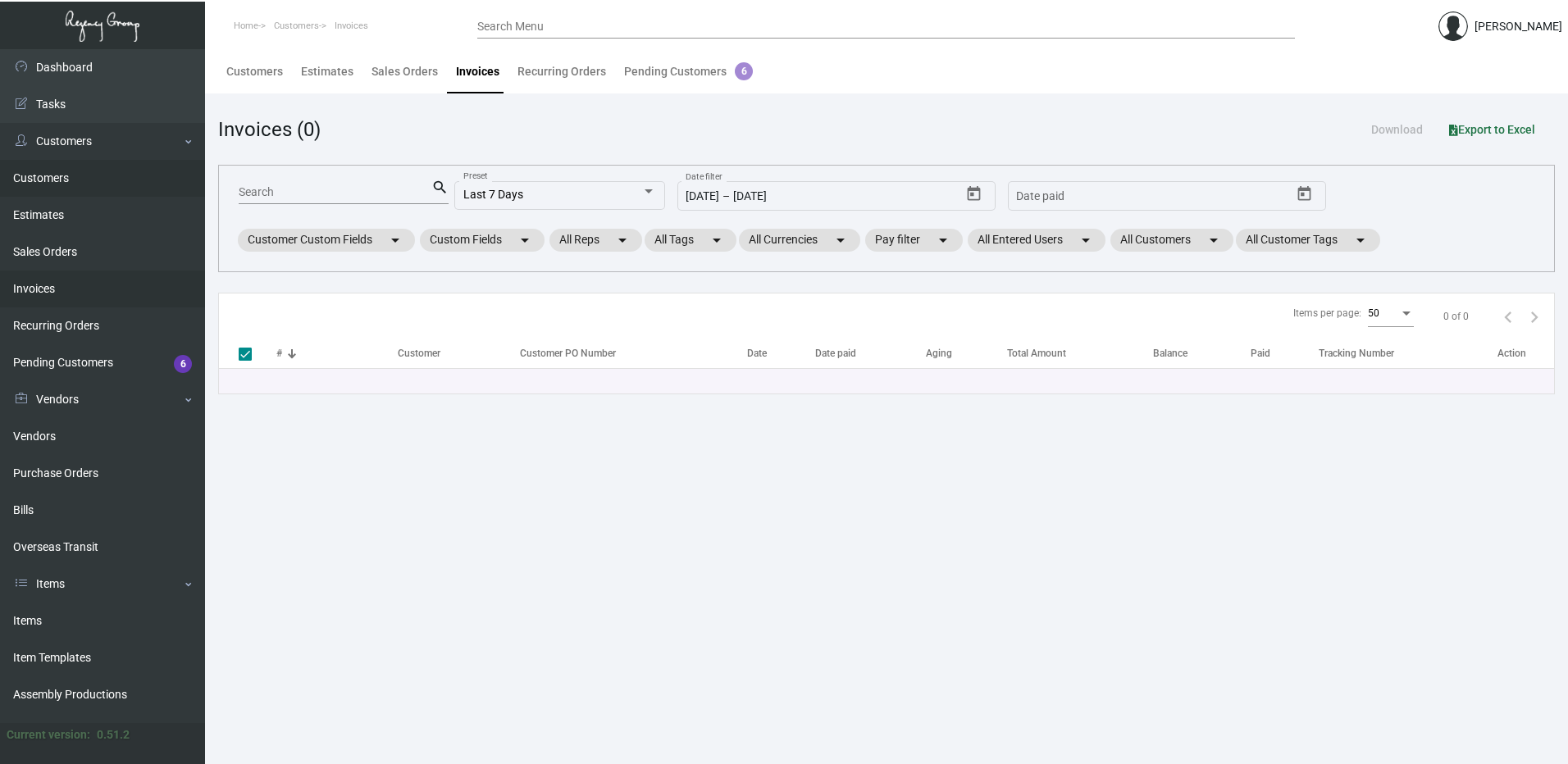
click at [92, 174] on link "Customers" at bounding box center [103, 179] width 205 height 37
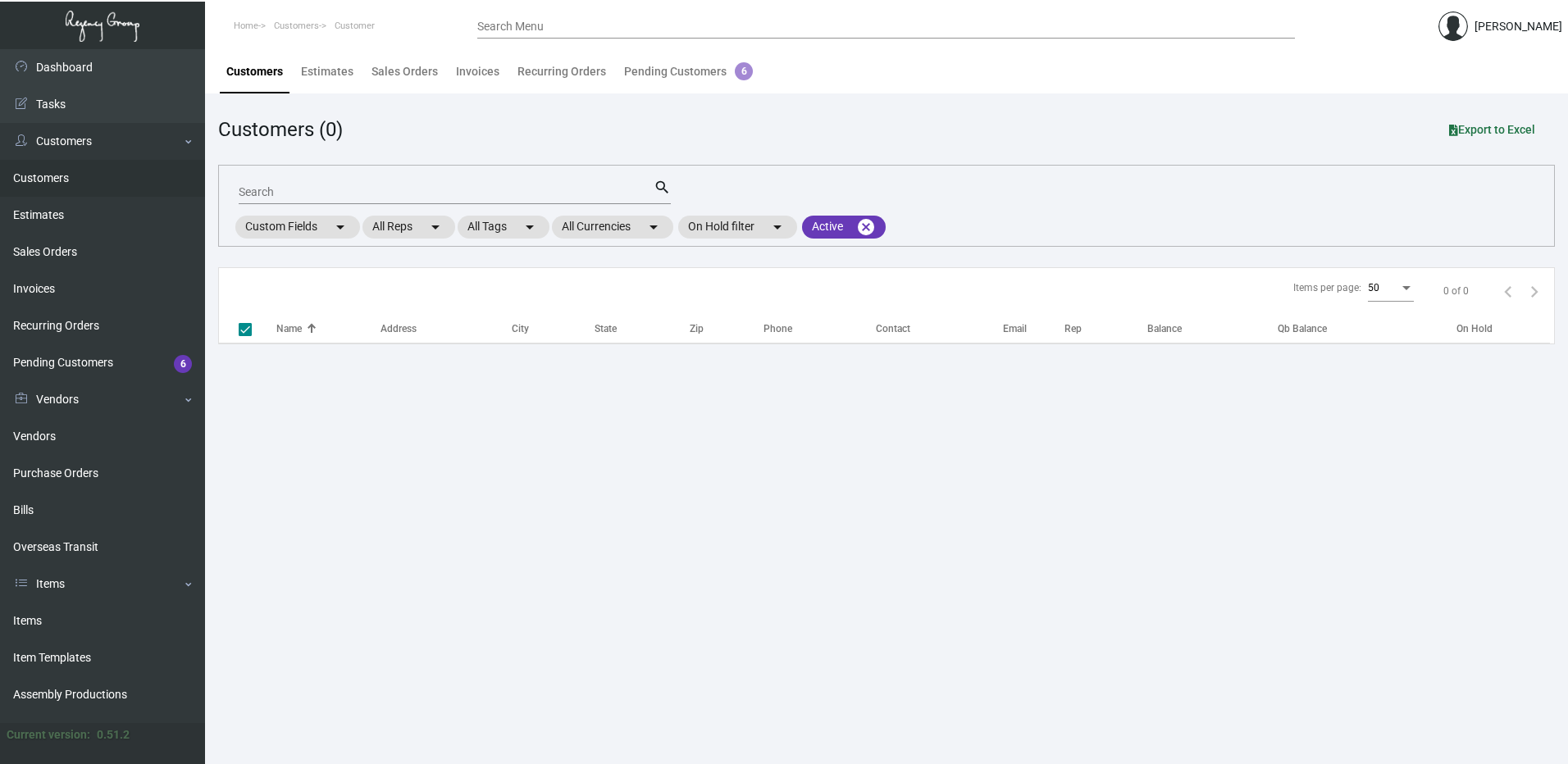
checkbox input "false"
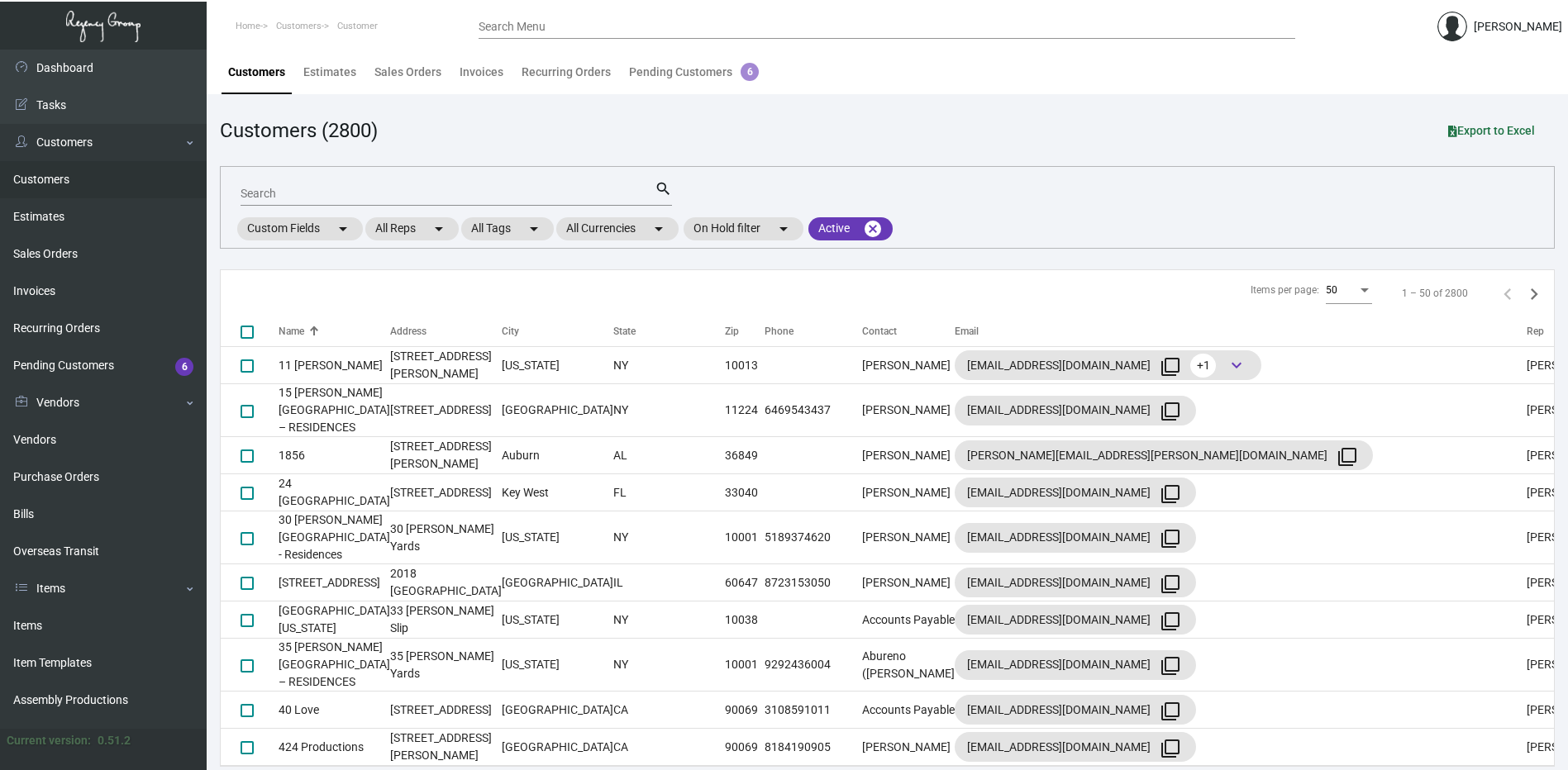
click at [93, 176] on link "Customers" at bounding box center [103, 180] width 207 height 38
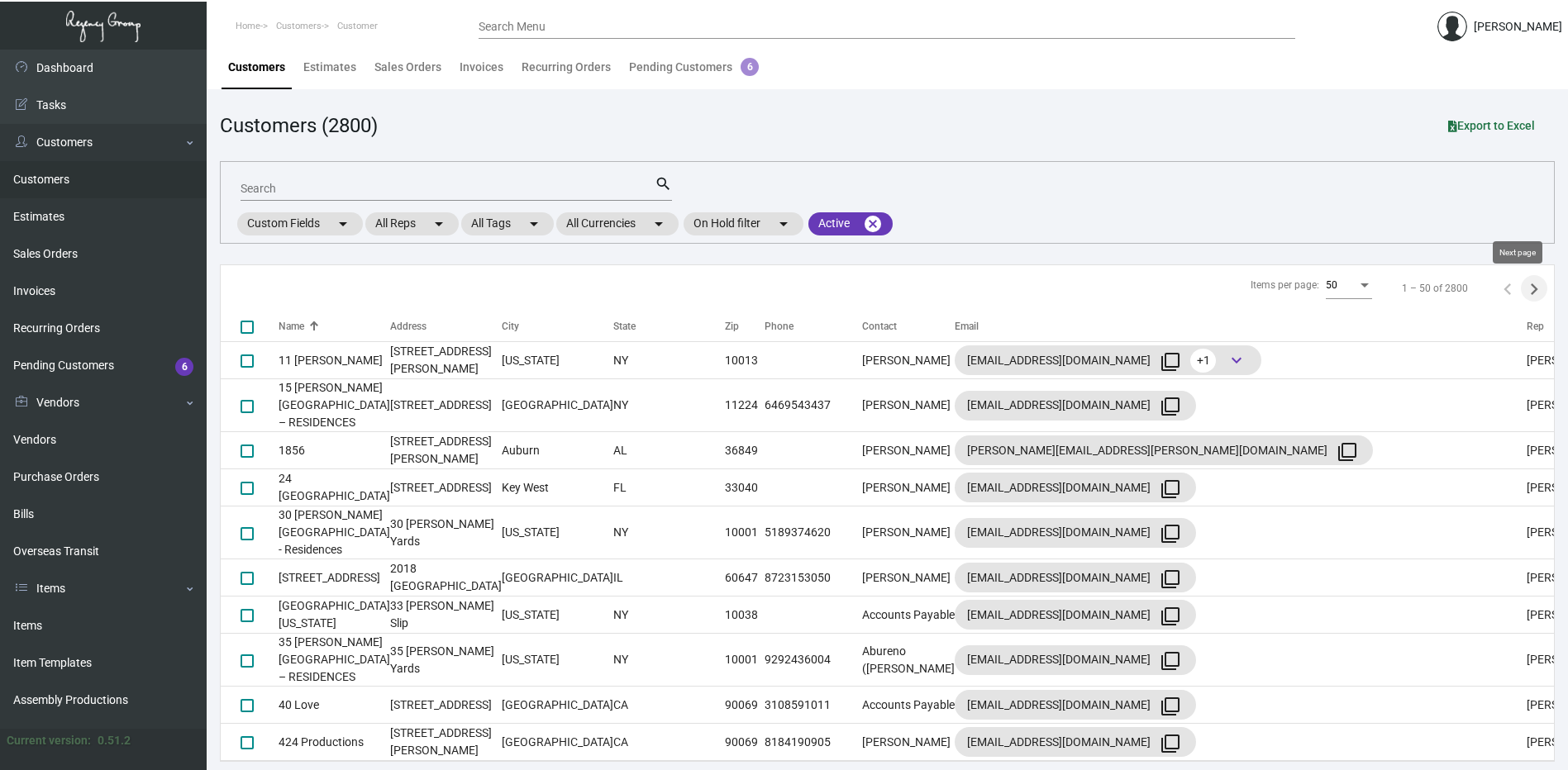
click at [1523, 290] on icon "Next page" at bounding box center [1534, 289] width 23 height 23
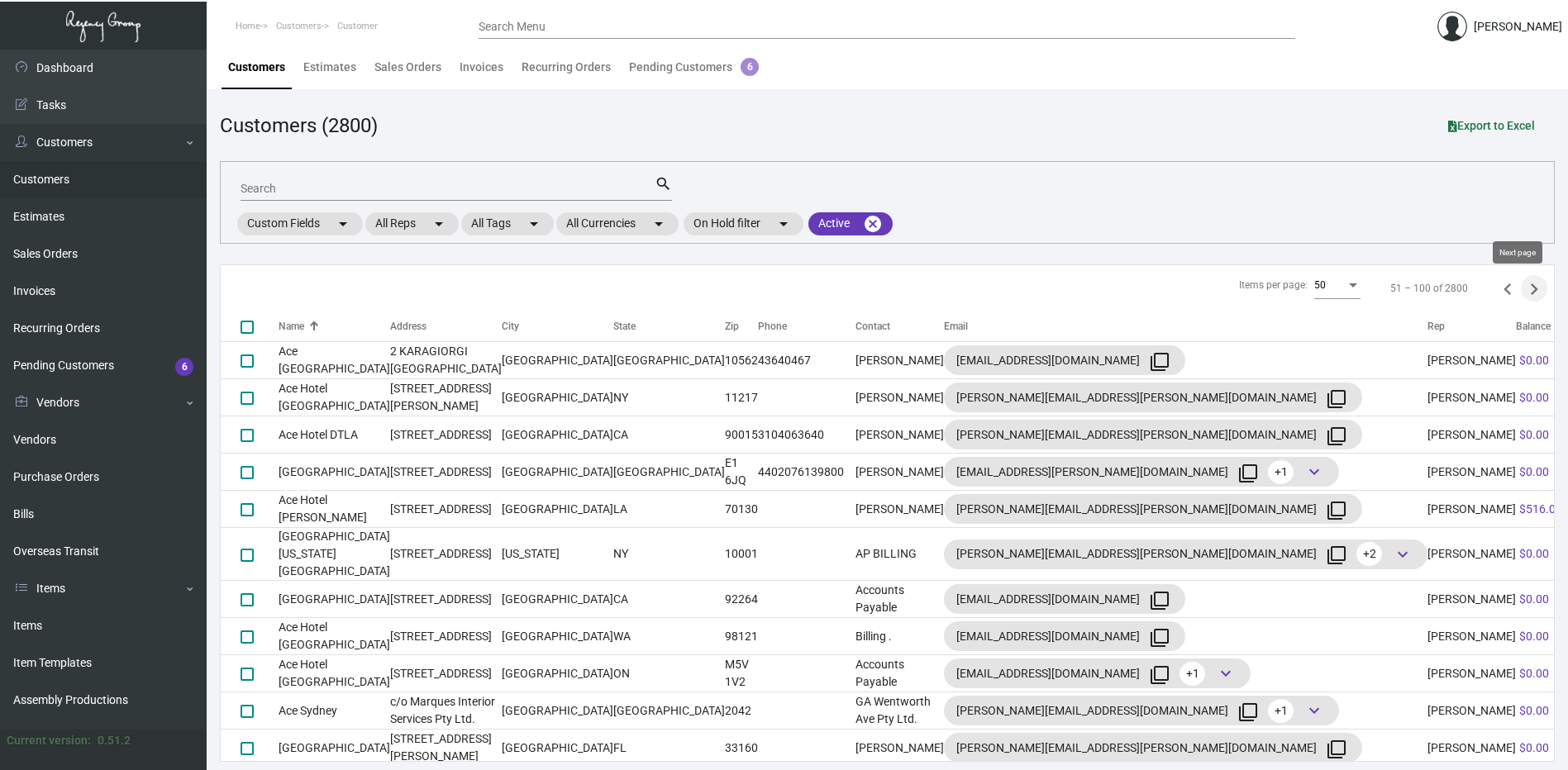
click at [1524, 285] on icon "Next page" at bounding box center [1534, 289] width 23 height 23
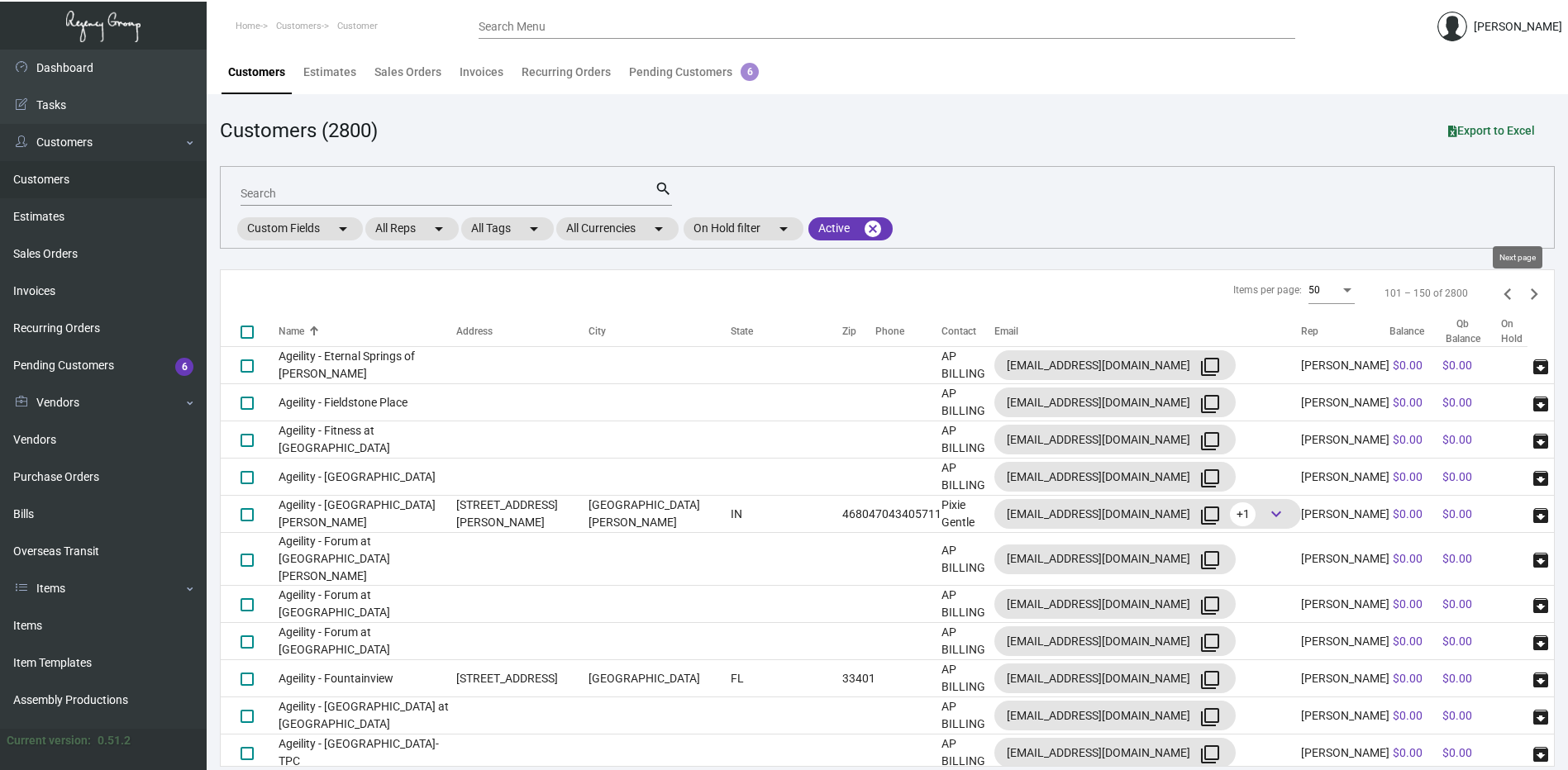
click at [1523, 294] on icon "Next page" at bounding box center [1534, 294] width 23 height 23
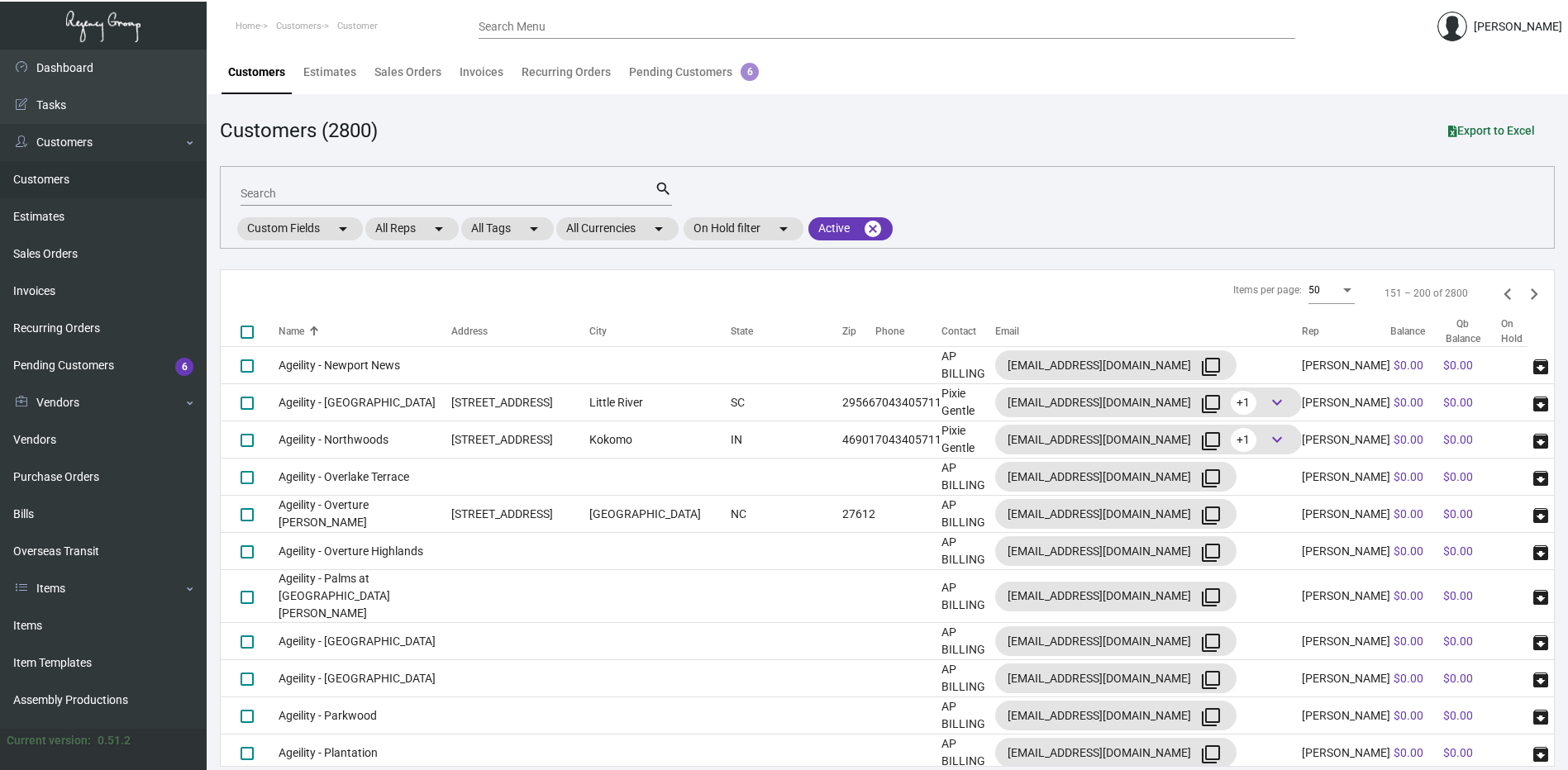
click at [1523, 294] on icon "Next page" at bounding box center [1534, 294] width 23 height 23
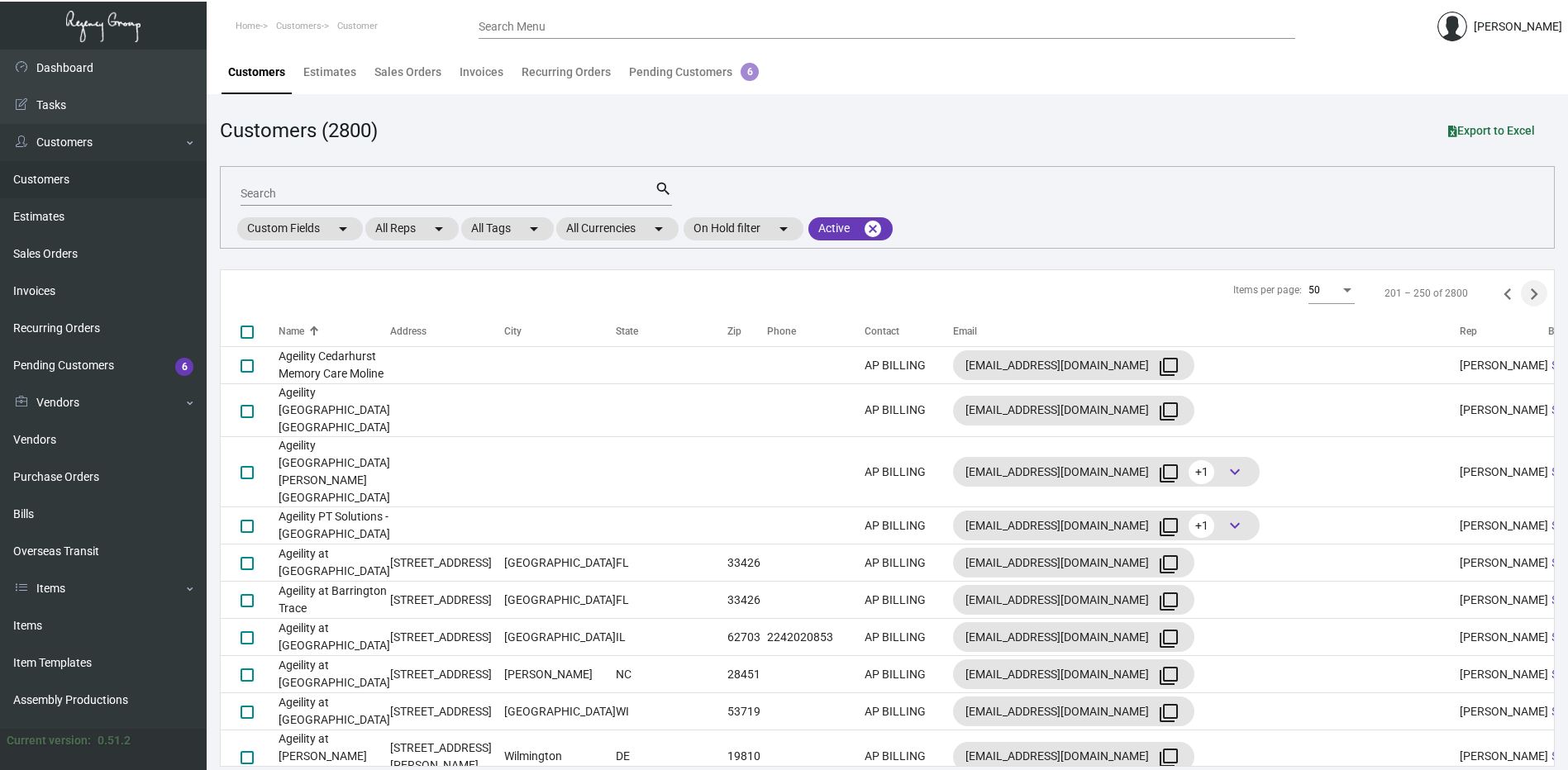
click at [1523, 294] on icon "Next page" at bounding box center [1534, 294] width 23 height 23
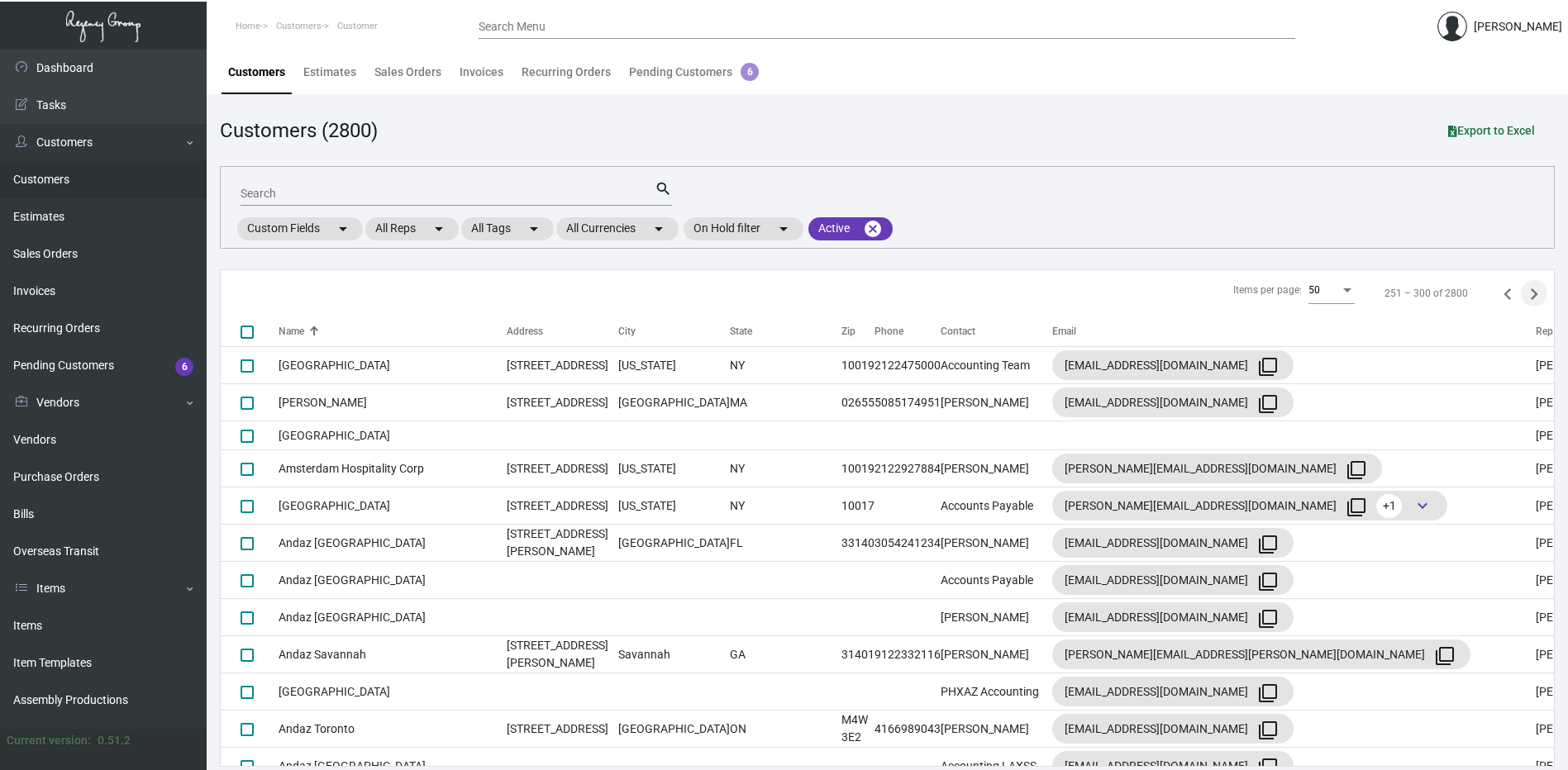
click at [1523, 294] on icon "Next page" at bounding box center [1534, 294] width 23 height 23
